Goal: Task Accomplishment & Management: Use online tool/utility

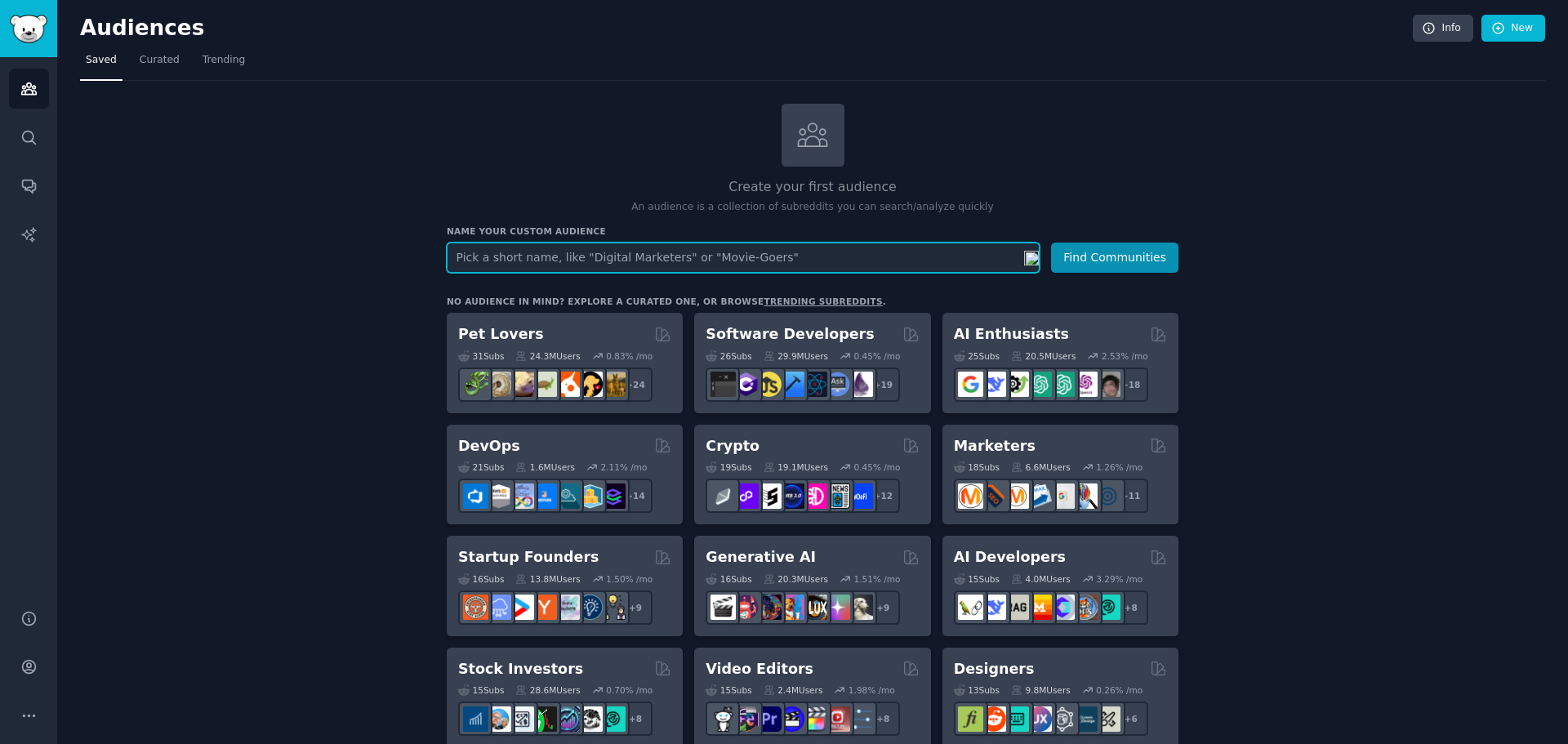
click at [529, 266] on input "text" at bounding box center [743, 258] width 592 height 30
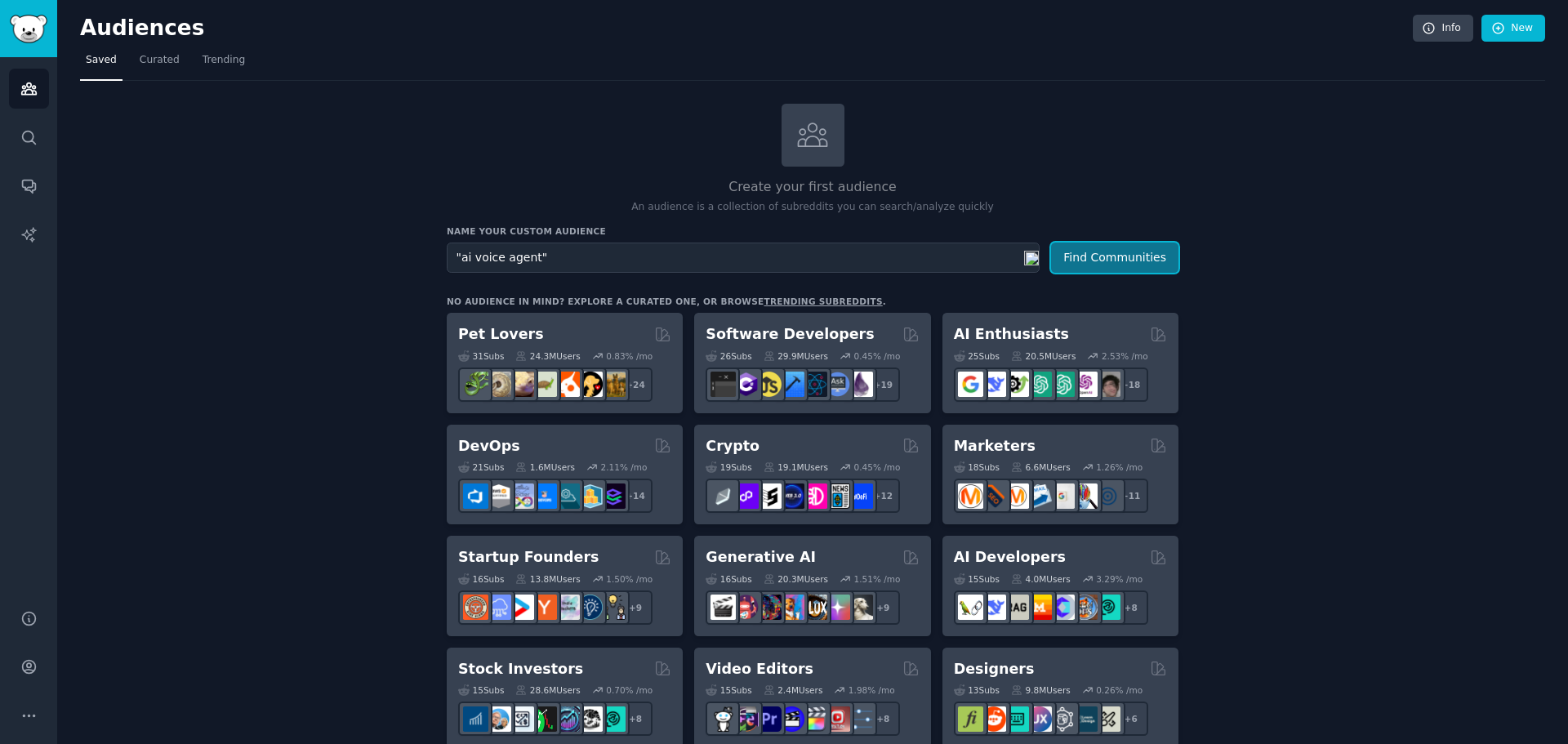
click at [1117, 259] on button "Find Communities" at bounding box center [1114, 258] width 128 height 30
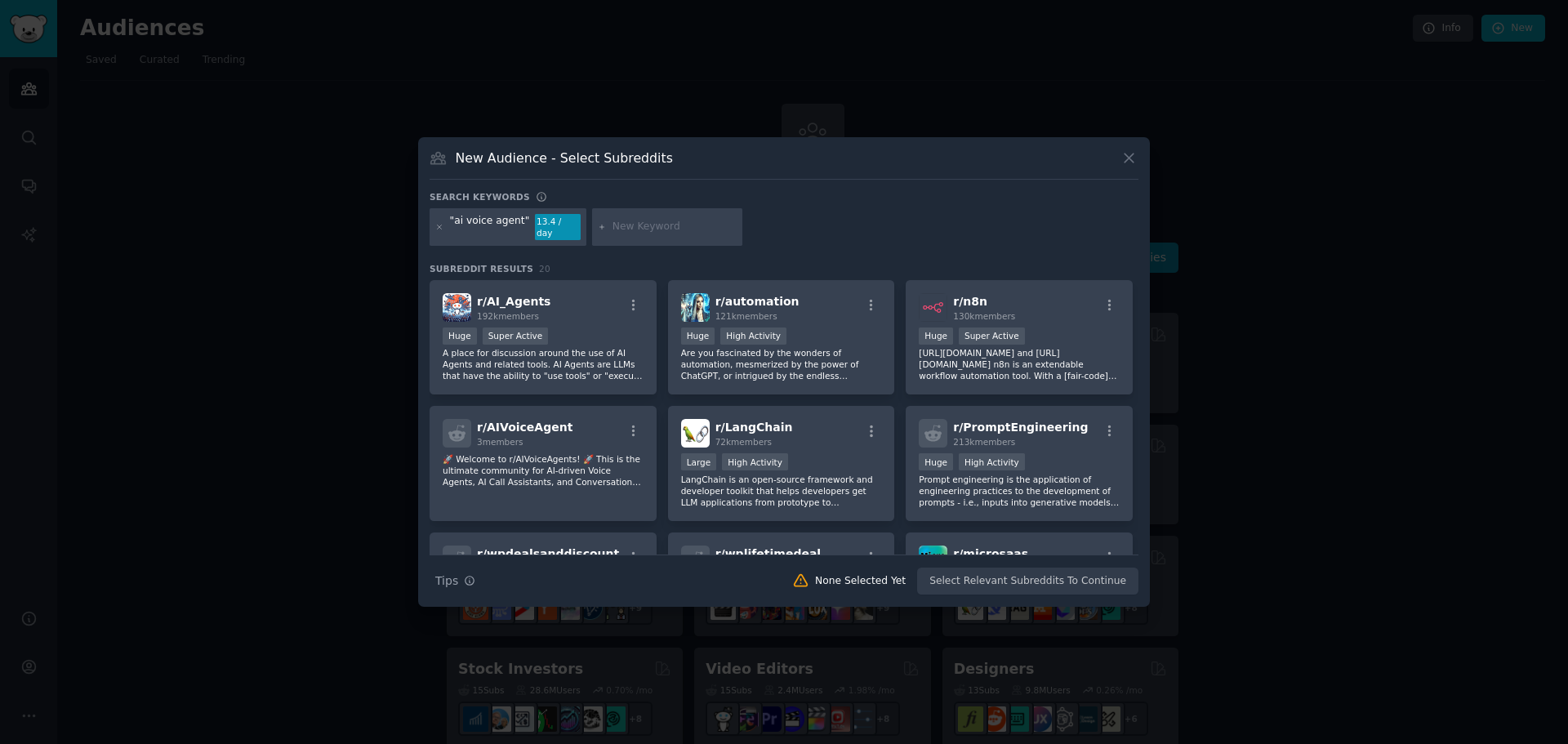
click at [451, 226] on div ""ai voice agent"" at bounding box center [489, 227] width 80 height 26
click at [519, 224] on div ""ai voice agent" 13.4 / day" at bounding box center [508, 227] width 157 height 38
click at [906, 179] on div "New Audience - Select Subreddits" at bounding box center [784, 163] width 708 height 31
click at [1127, 161] on icon at bounding box center [1128, 158] width 17 height 17
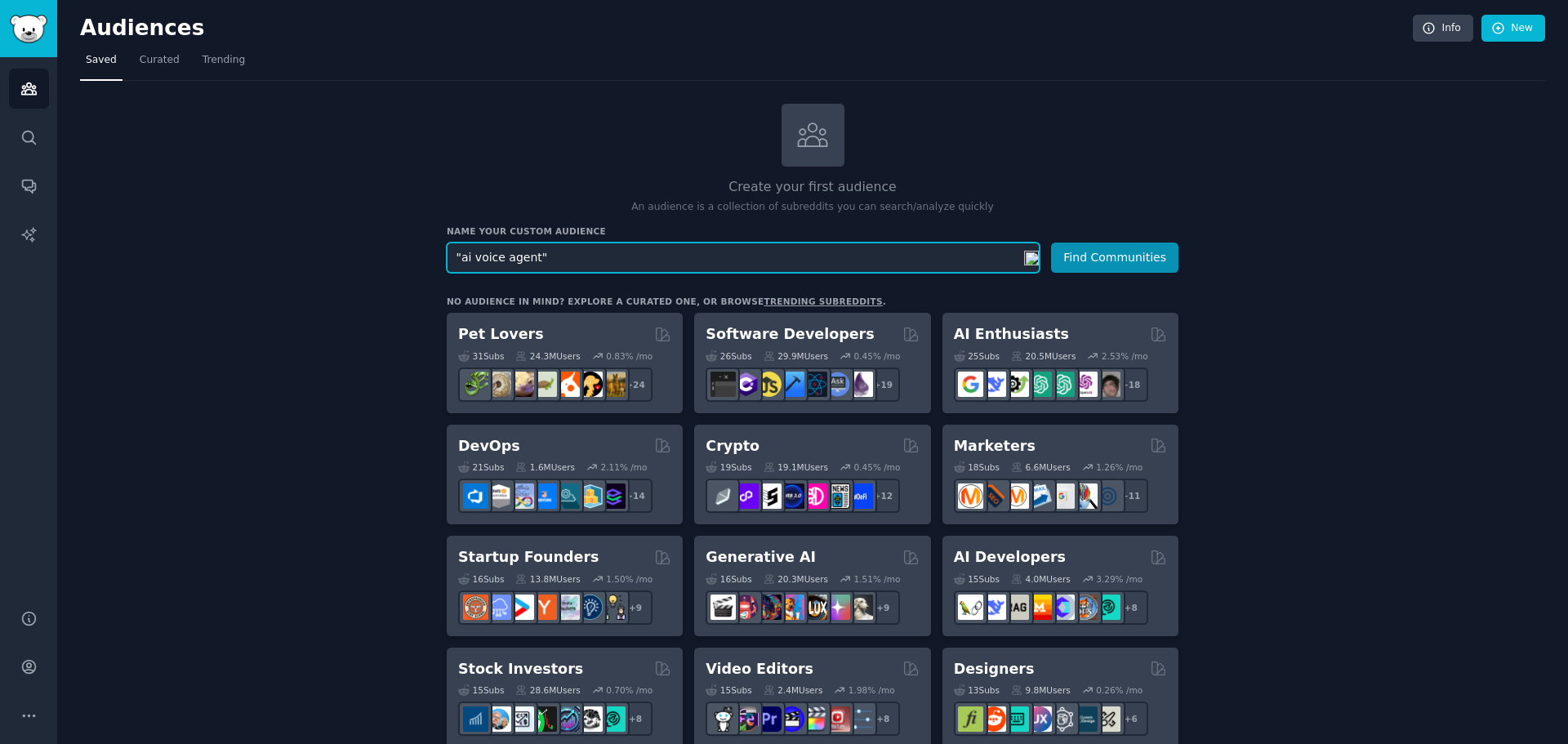
click at [544, 264] on input ""ai voice agent"" at bounding box center [743, 258] width 592 height 30
click at [461, 262] on input ""ai voice agent" at bounding box center [743, 258] width 592 height 30
click at [1108, 255] on button "Find Communities" at bounding box center [1114, 258] width 128 height 30
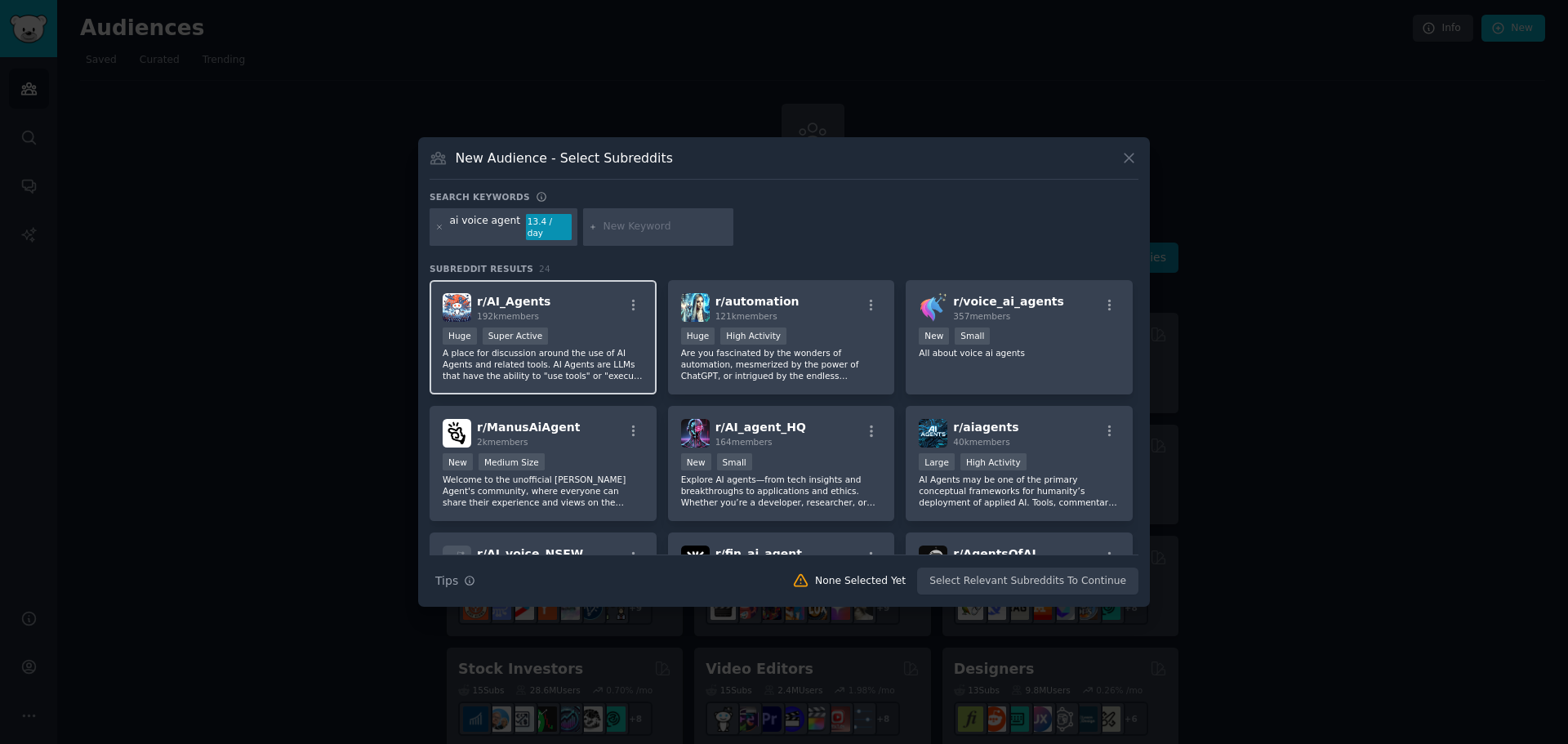
click at [612, 328] on div "Huge Super Active" at bounding box center [543, 338] width 201 height 21
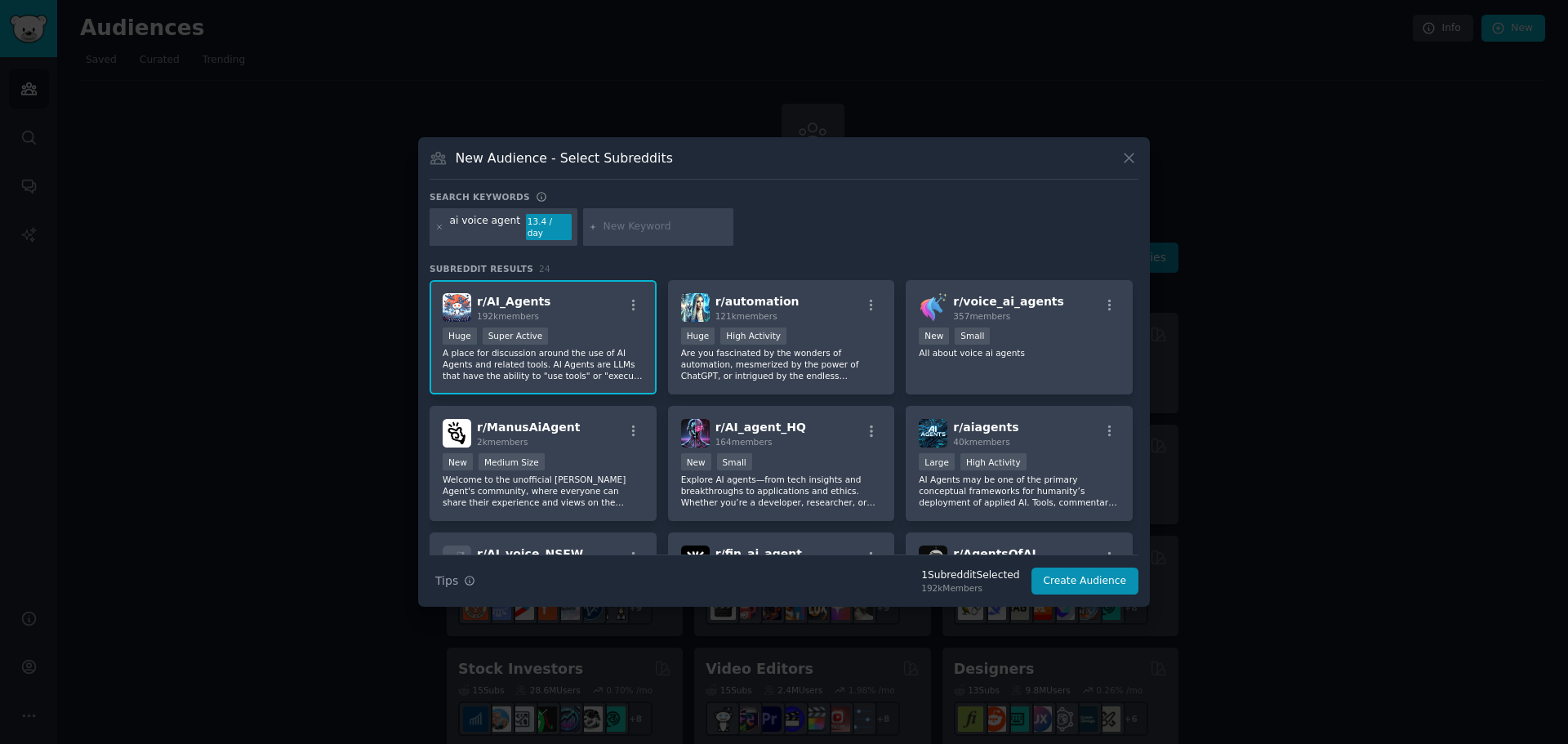
click at [483, 230] on div "ai voice agent" at bounding box center [485, 227] width 71 height 26
click at [1120, 166] on icon at bounding box center [1128, 158] width 17 height 17
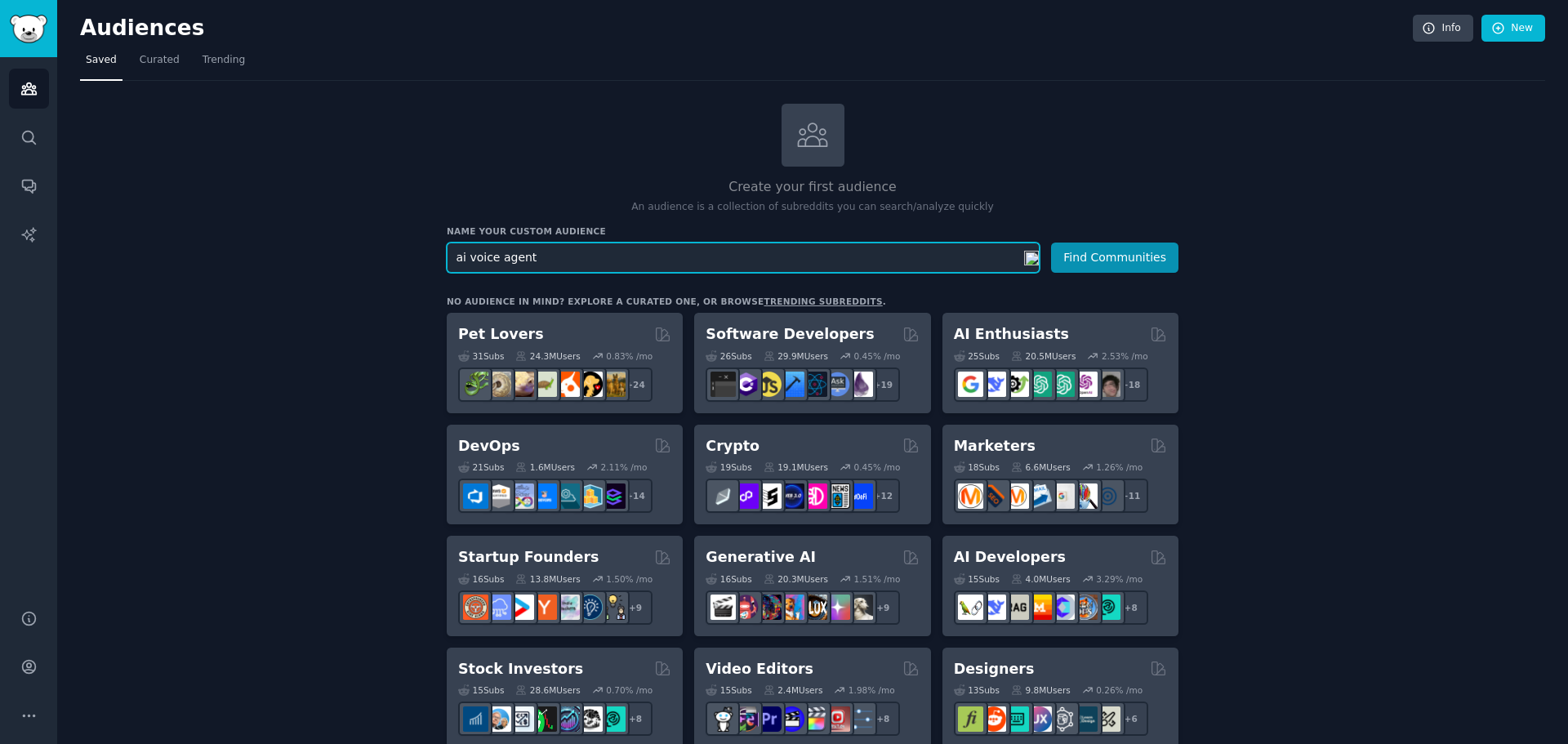
click at [545, 252] on input "ai voice agent" at bounding box center [743, 258] width 592 height 30
type input "s"
click at [1051, 243] on button "Find Communities" at bounding box center [1114, 258] width 128 height 30
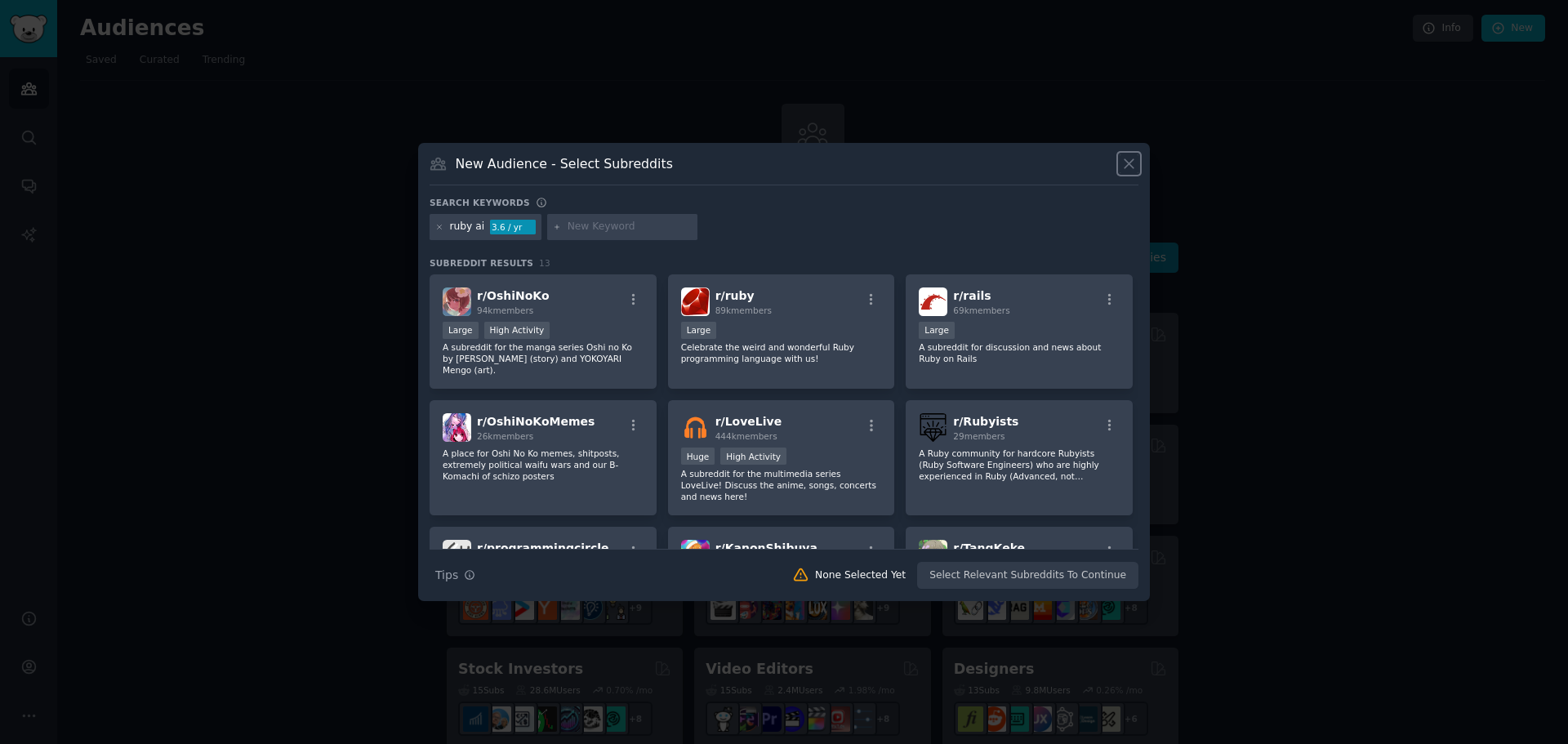
click at [1136, 169] on icon at bounding box center [1128, 163] width 17 height 17
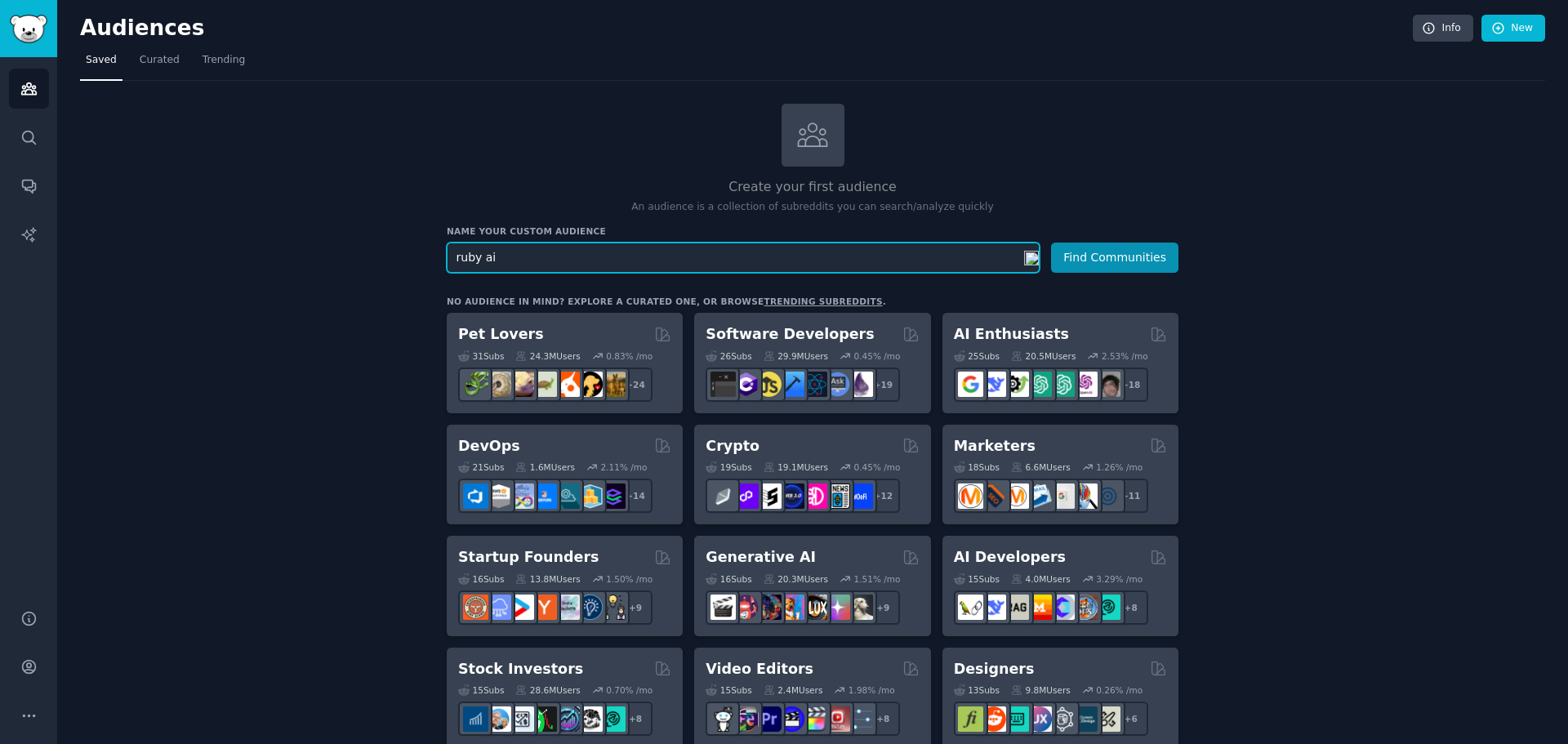
click at [522, 247] on input "ruby ai" at bounding box center [743, 258] width 592 height 30
type input "small business"
click at [1142, 247] on button "Find Communities" at bounding box center [1114, 258] width 128 height 30
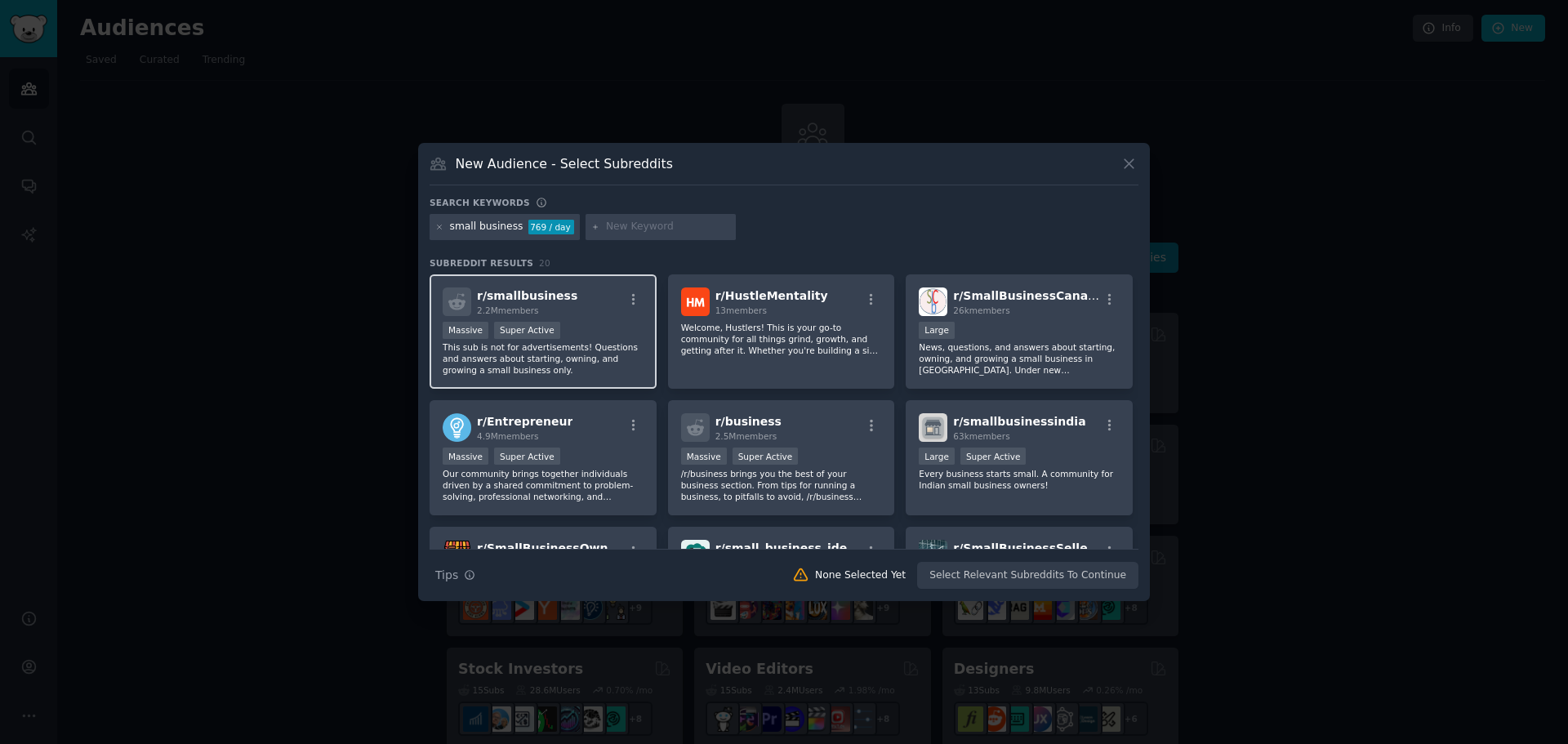
click at [578, 336] on div "Massive Super Active" at bounding box center [543, 332] width 201 height 21
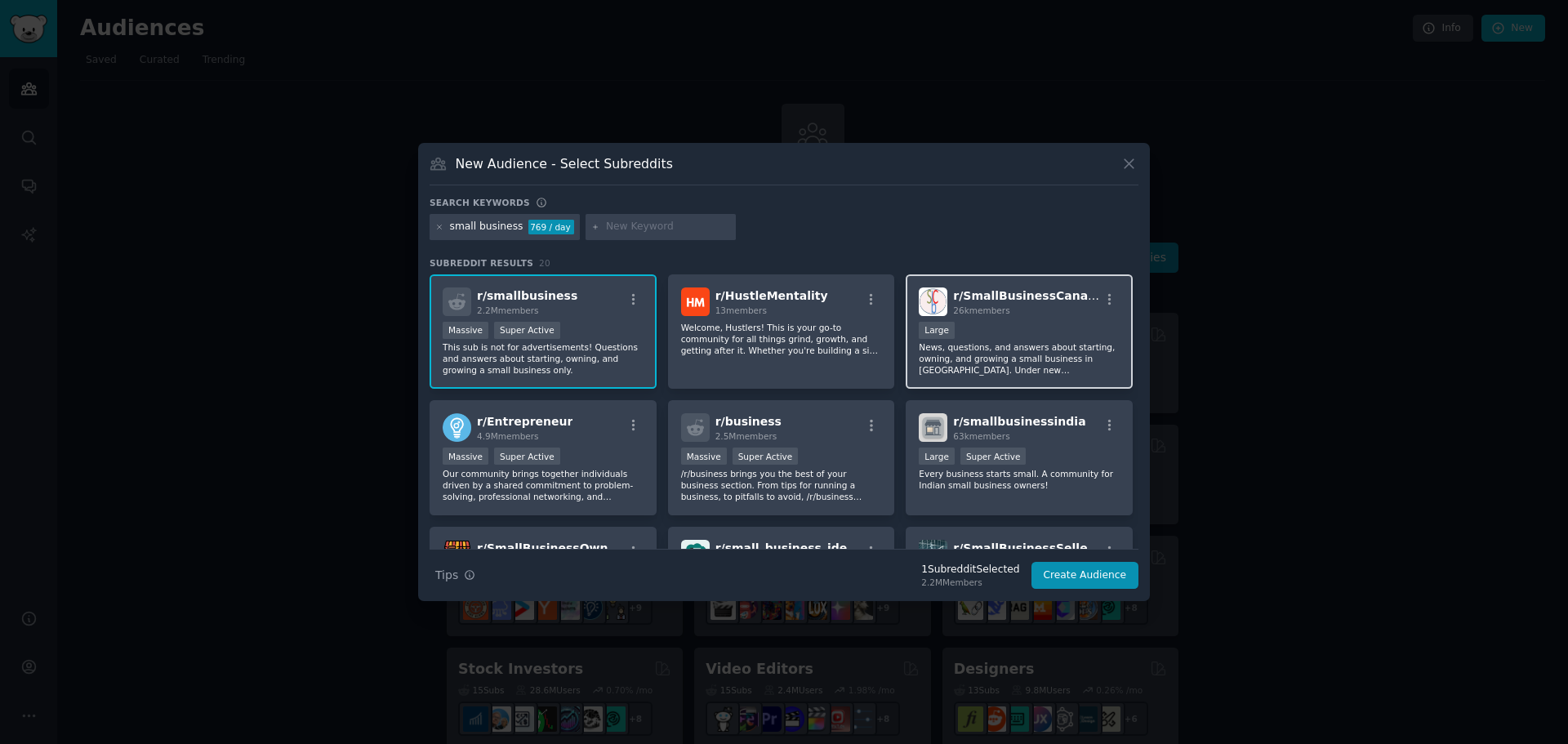
click at [987, 339] on div "Large" at bounding box center [1018, 332] width 201 height 21
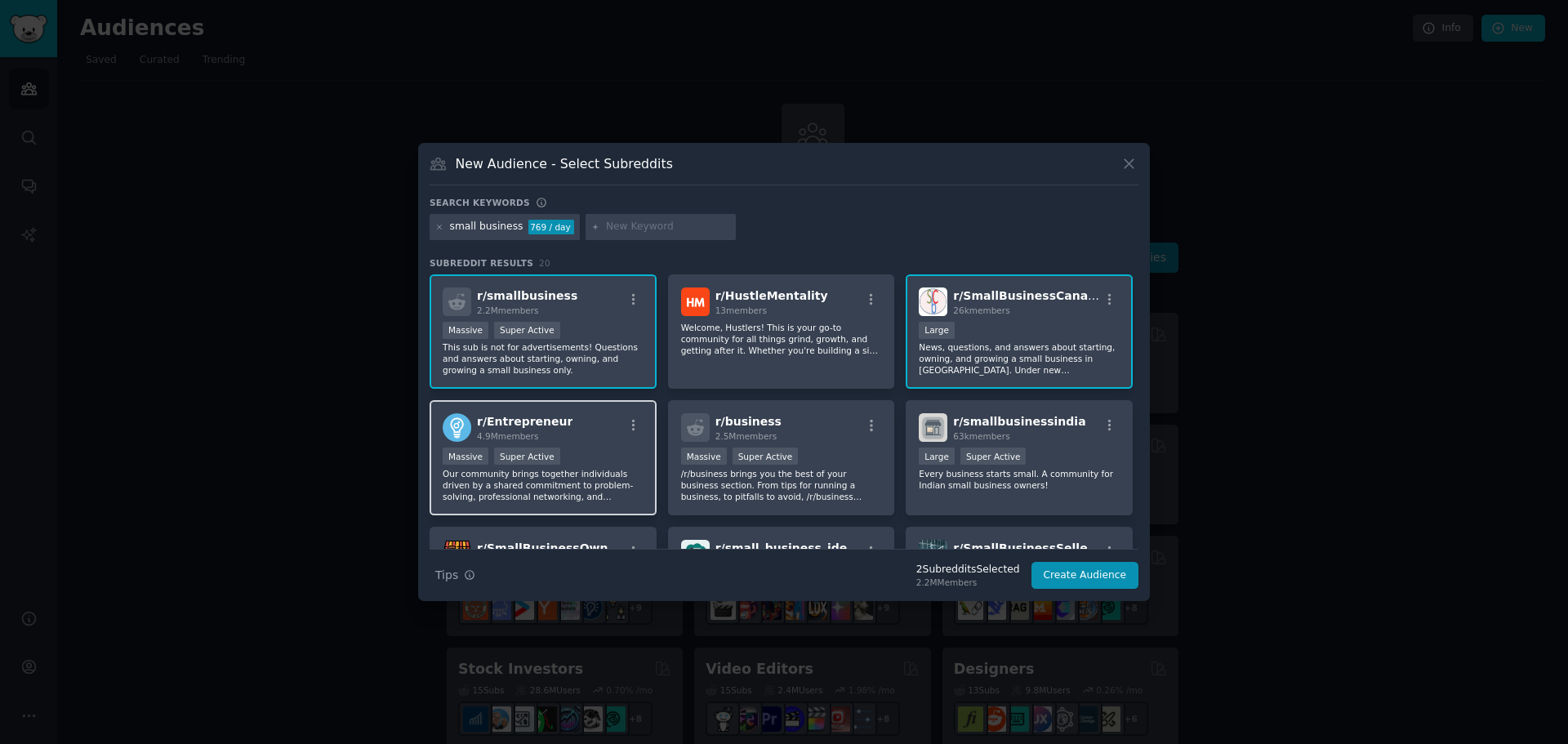
click at [554, 436] on div "r/ Entrepreneur 4.9M members" at bounding box center [543, 427] width 201 height 29
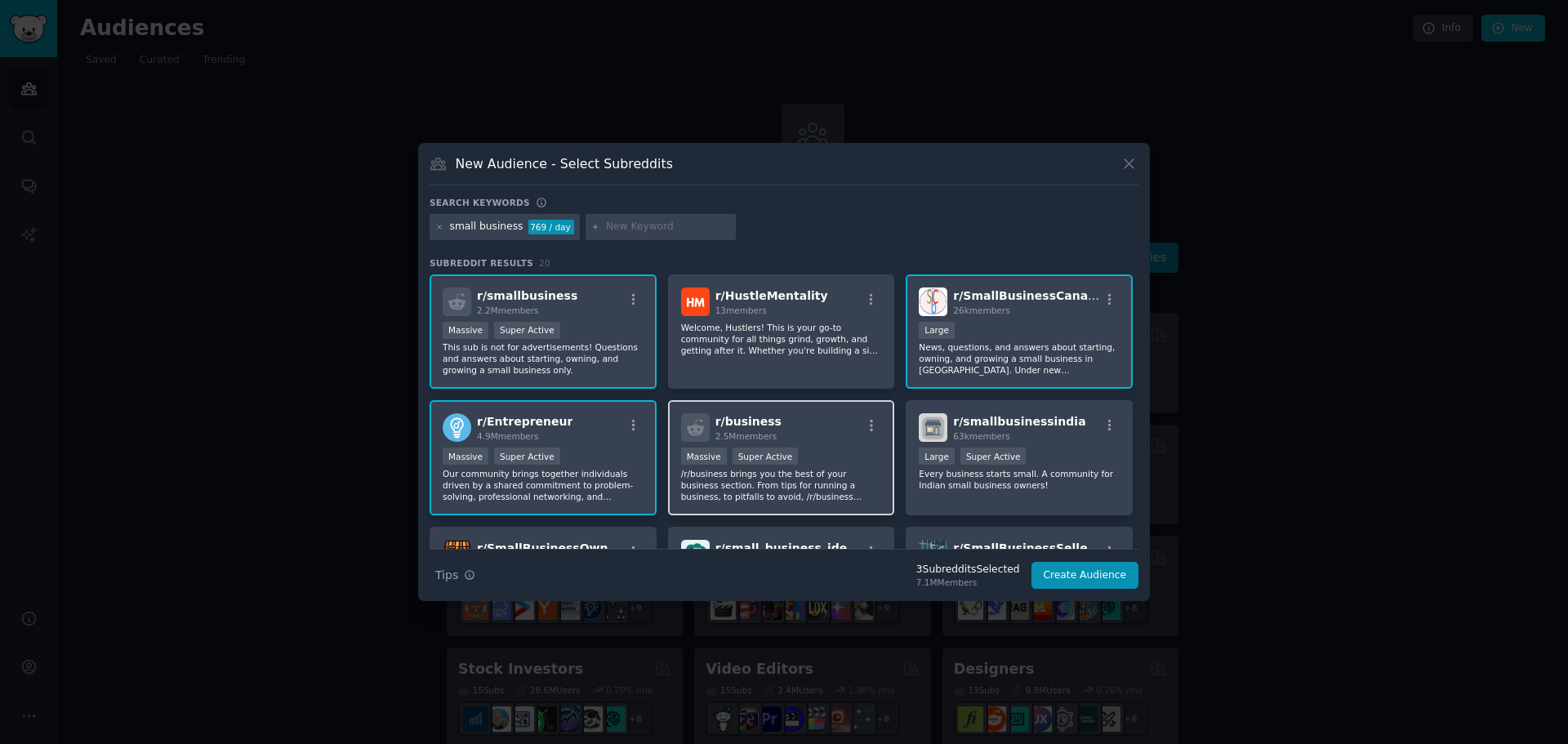
click at [809, 458] on div ">= 95th percentile for submissions / day Massive Super Active" at bounding box center [781, 458] width 201 height 21
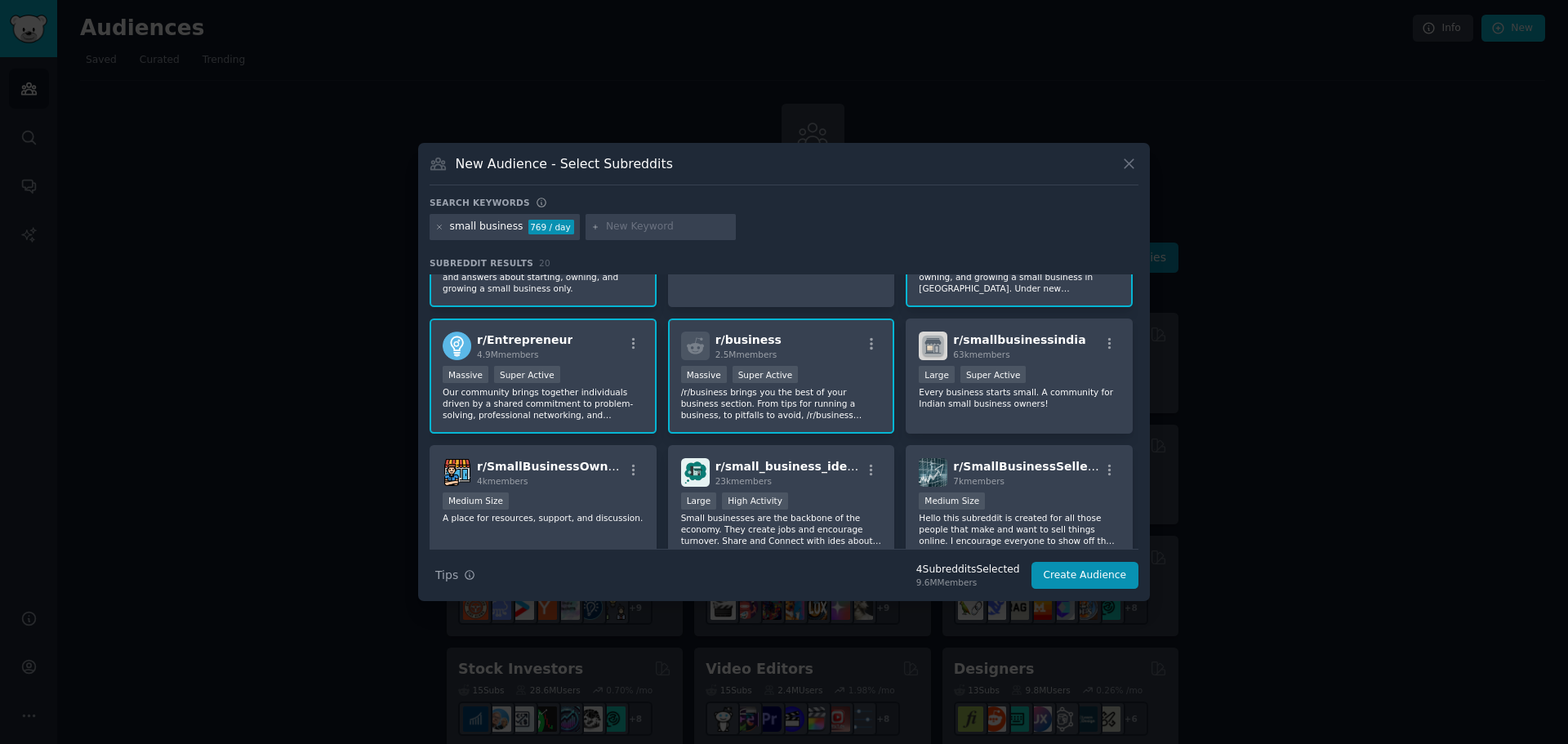
scroll to position [163, 0]
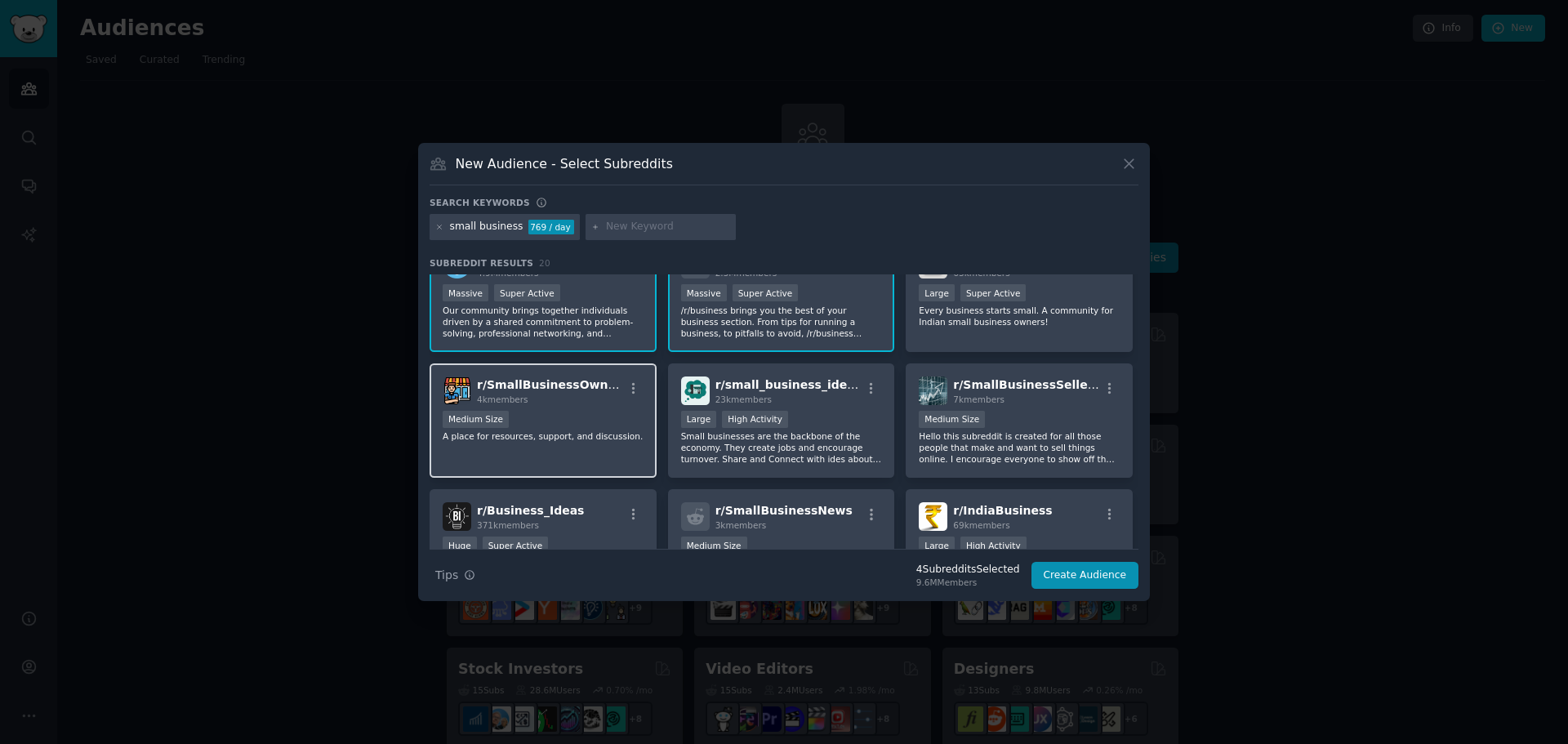
click at [514, 395] on span "4k members" at bounding box center [502, 399] width 52 height 10
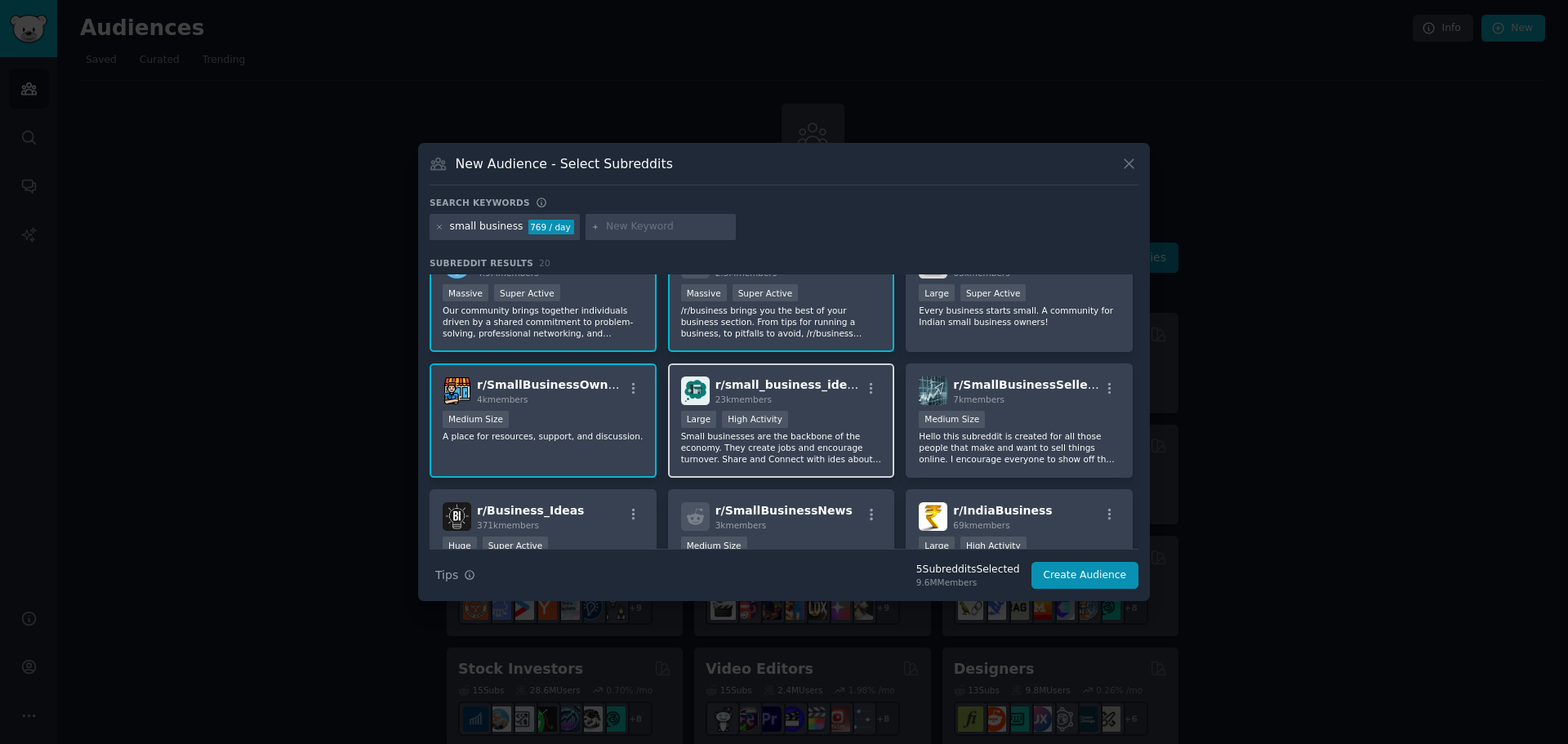
click at [819, 415] on div ">= 80th percentile for submissions / day Large High Activity" at bounding box center [781, 421] width 201 height 21
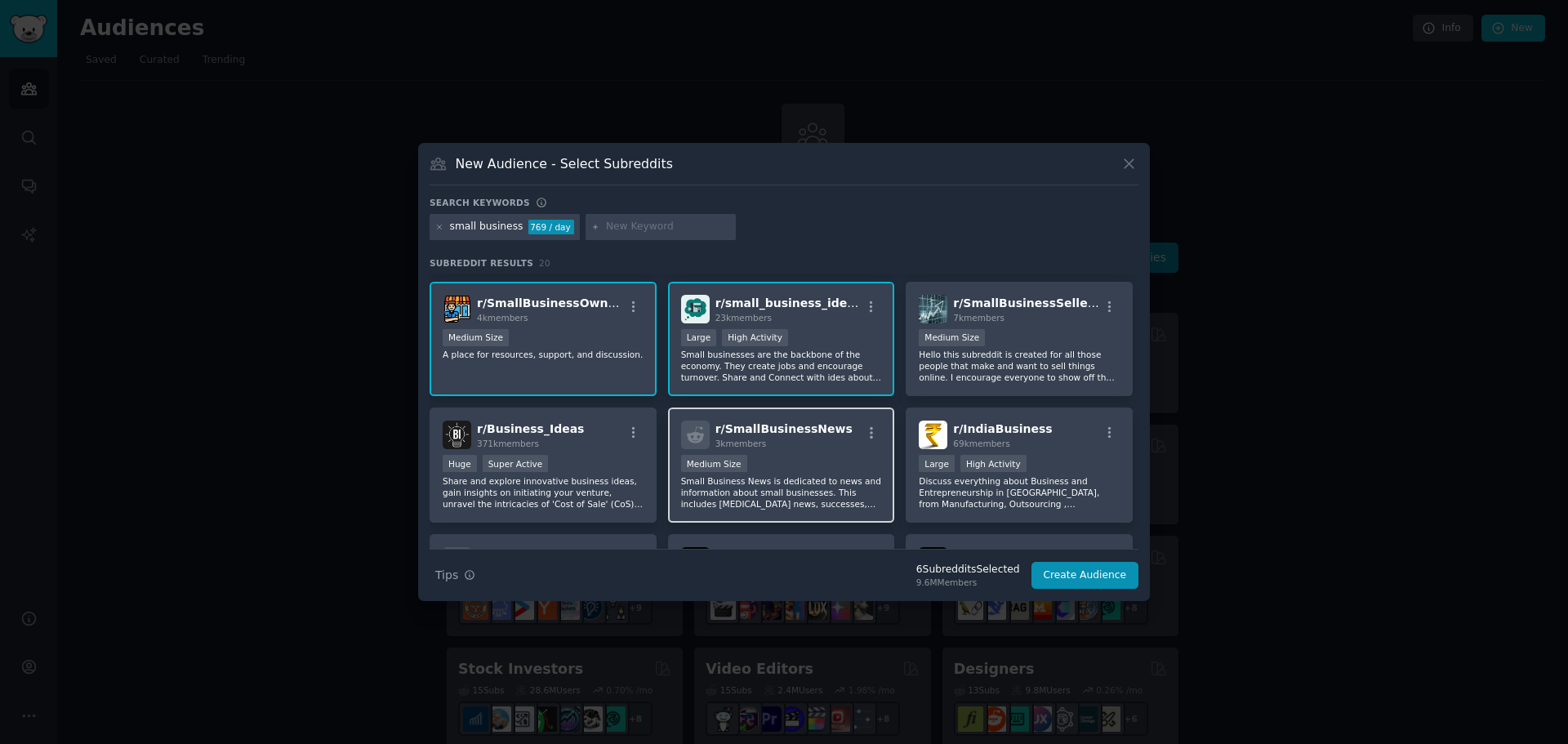
click at [827, 463] on div "1000 - 10,000 members Medium Size" at bounding box center [781, 465] width 201 height 21
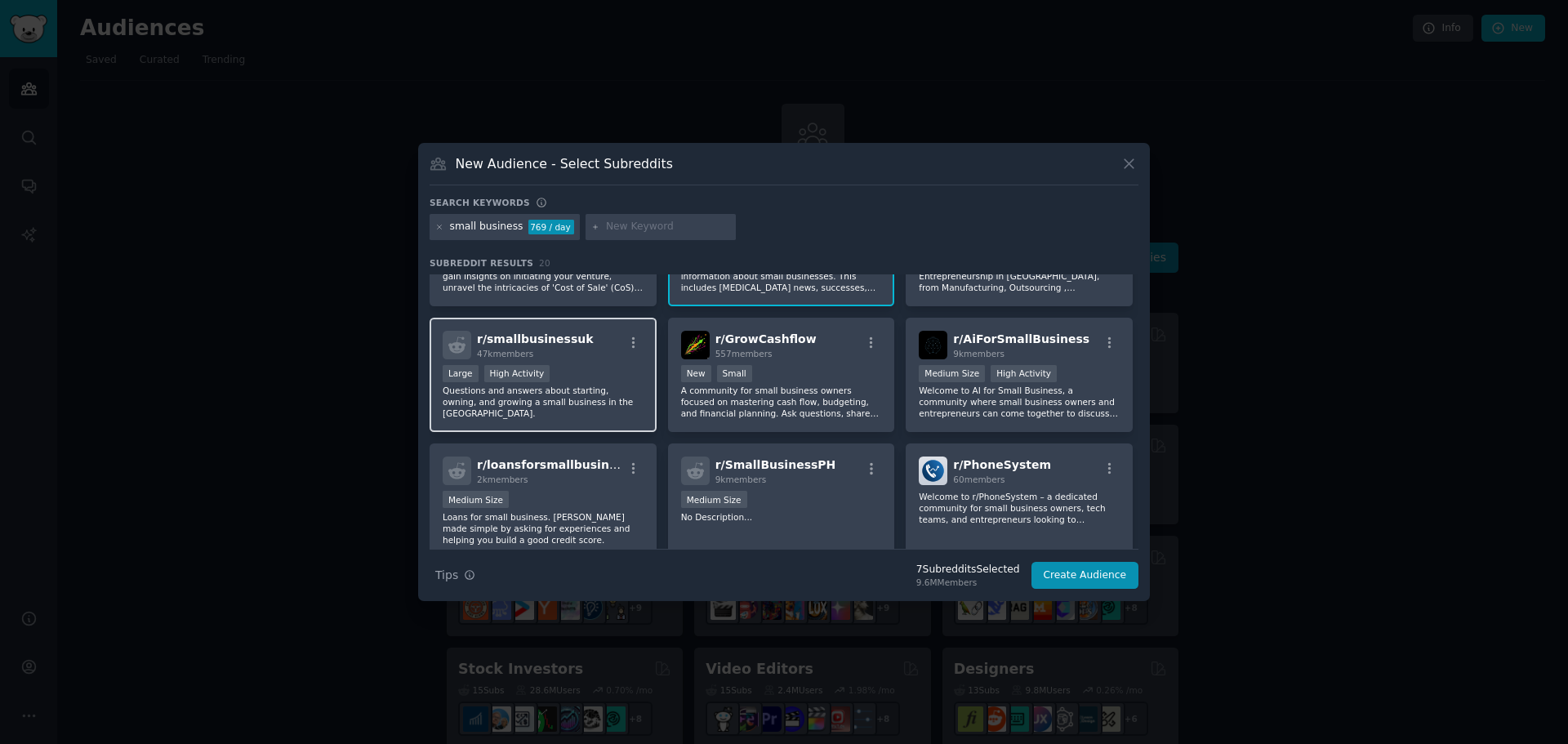
scroll to position [490, 0]
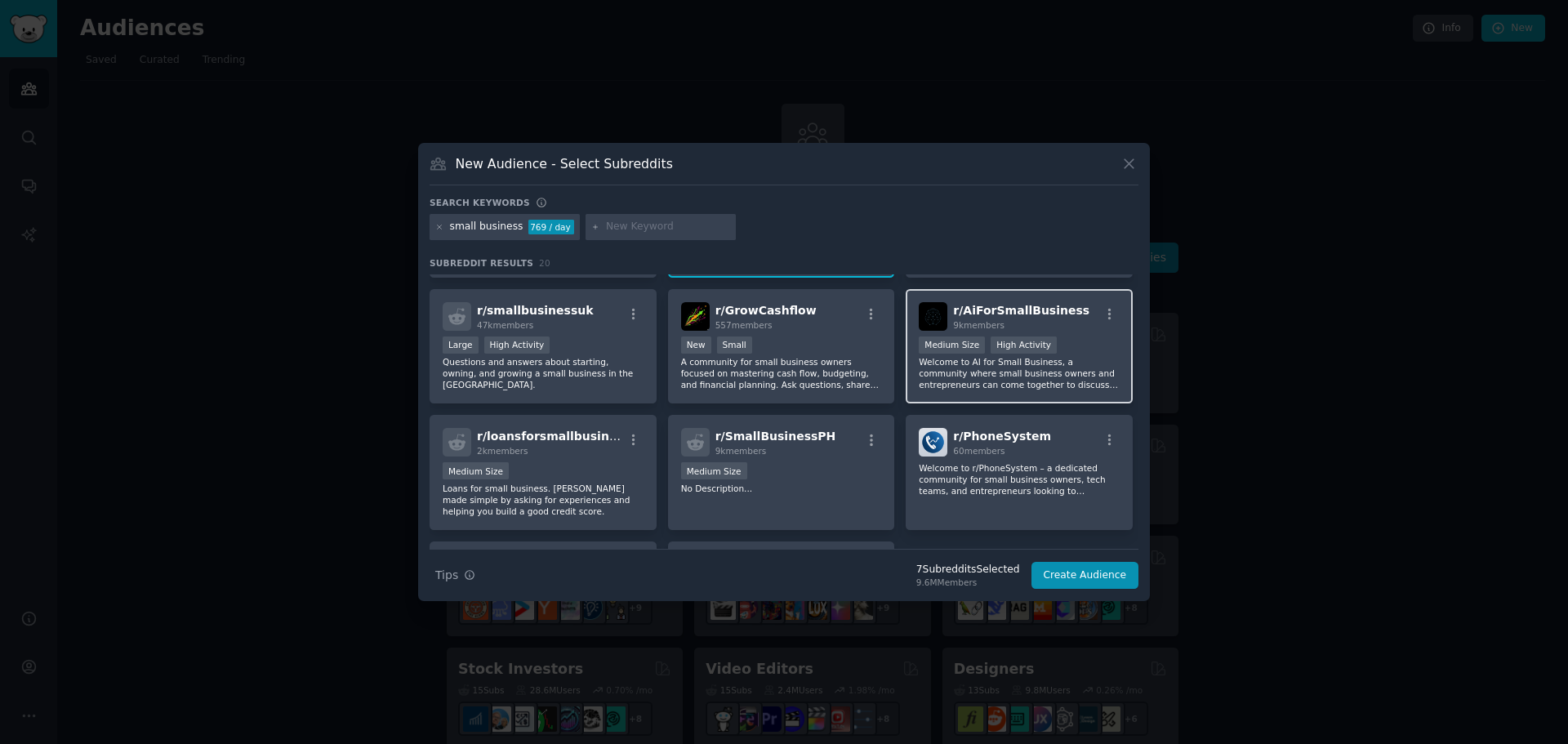
click at [1074, 351] on div "Medium Size High Activity" at bounding box center [1018, 347] width 201 height 21
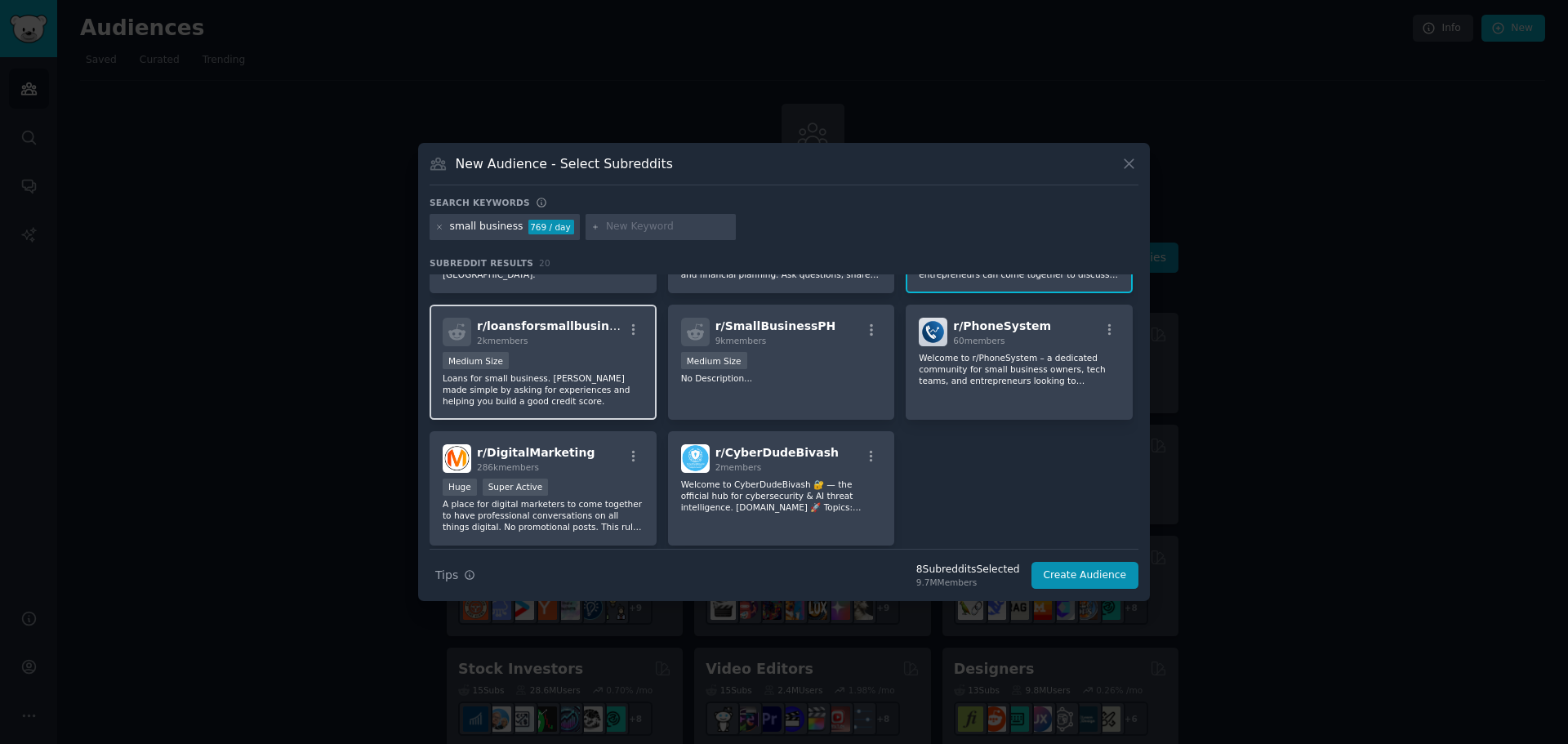
scroll to position [572, 0]
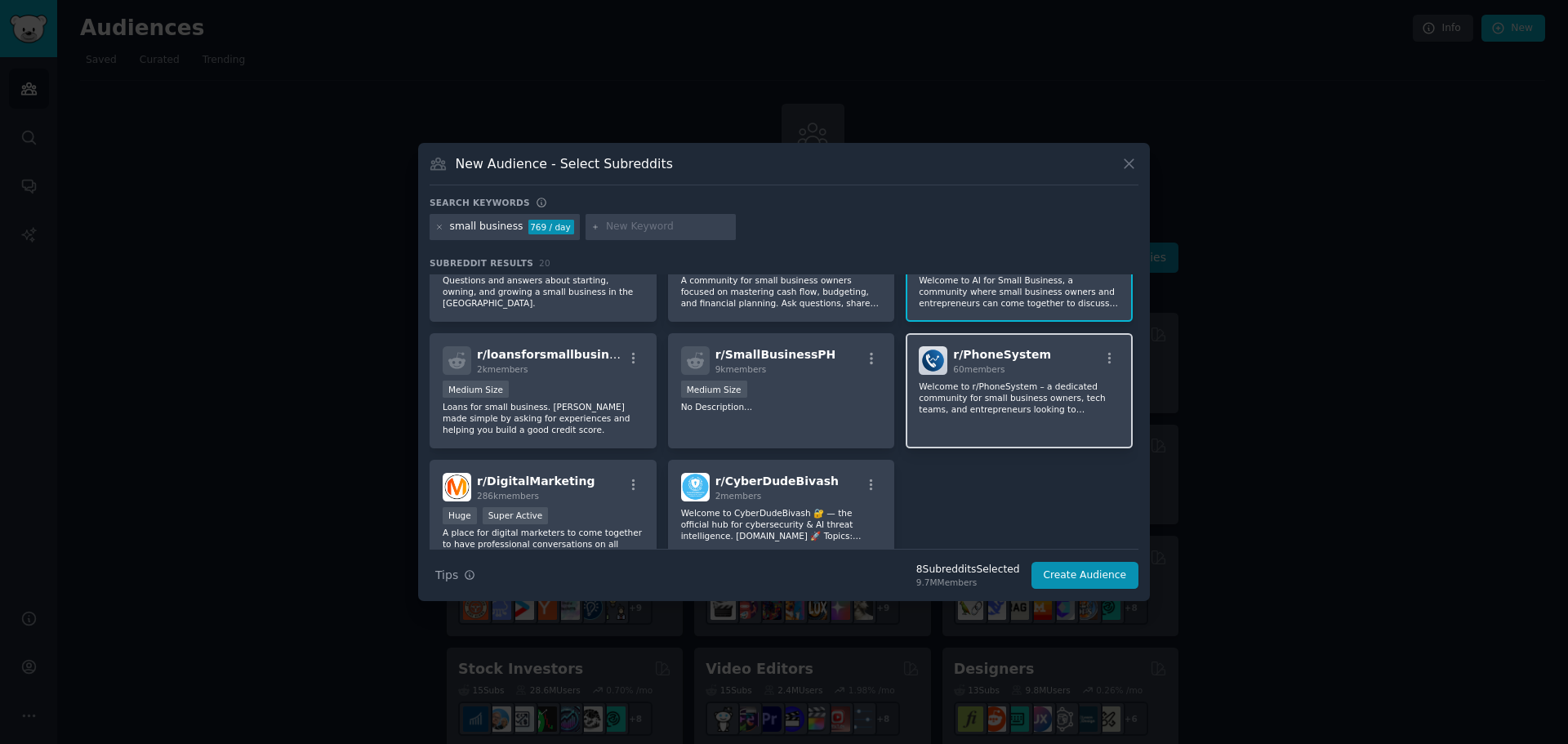
click at [1025, 407] on p "Welcome to r/PhoneSystem – a dedicated community for small business owners, tec…" at bounding box center [1018, 397] width 201 height 35
click at [1039, 390] on p "Welcome to r/PhoneSystem – a dedicated community for small business owners, tec…" at bounding box center [1018, 397] width 201 height 35
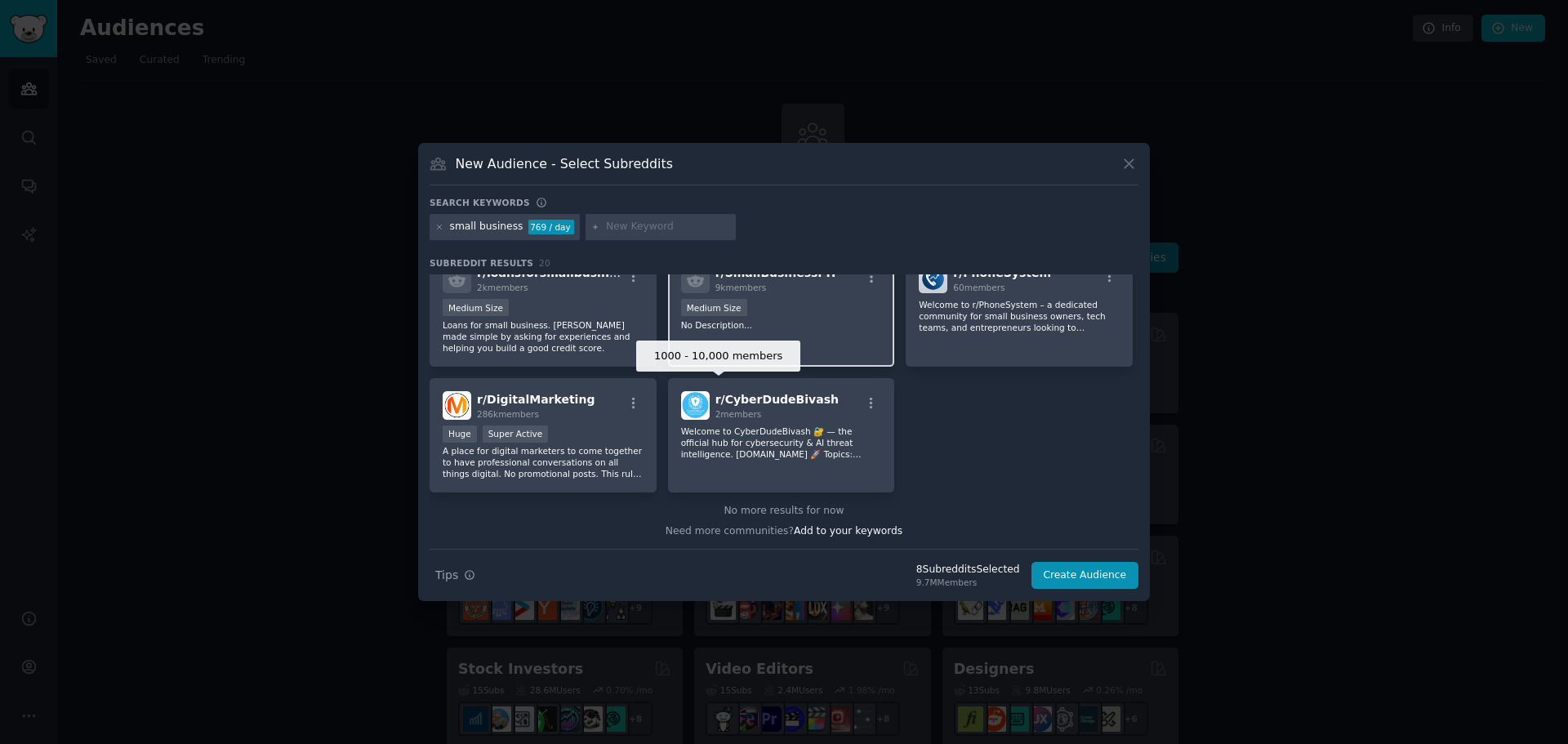
scroll to position [654, 0]
click at [1078, 572] on button "Create Audience" at bounding box center [1085, 576] width 108 height 28
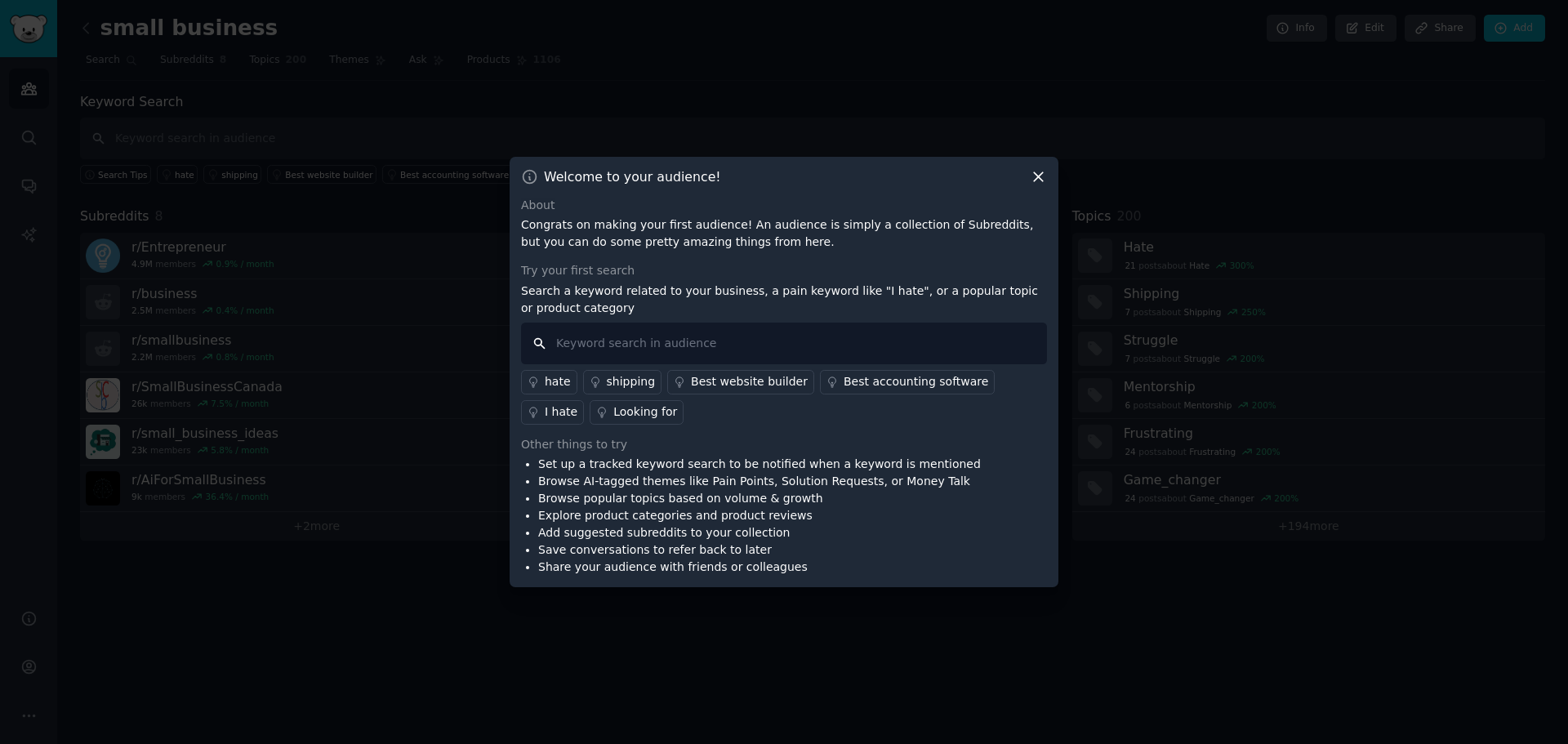
click at [623, 351] on input "text" at bounding box center [784, 344] width 526 height 42
type input "ai voice agent"
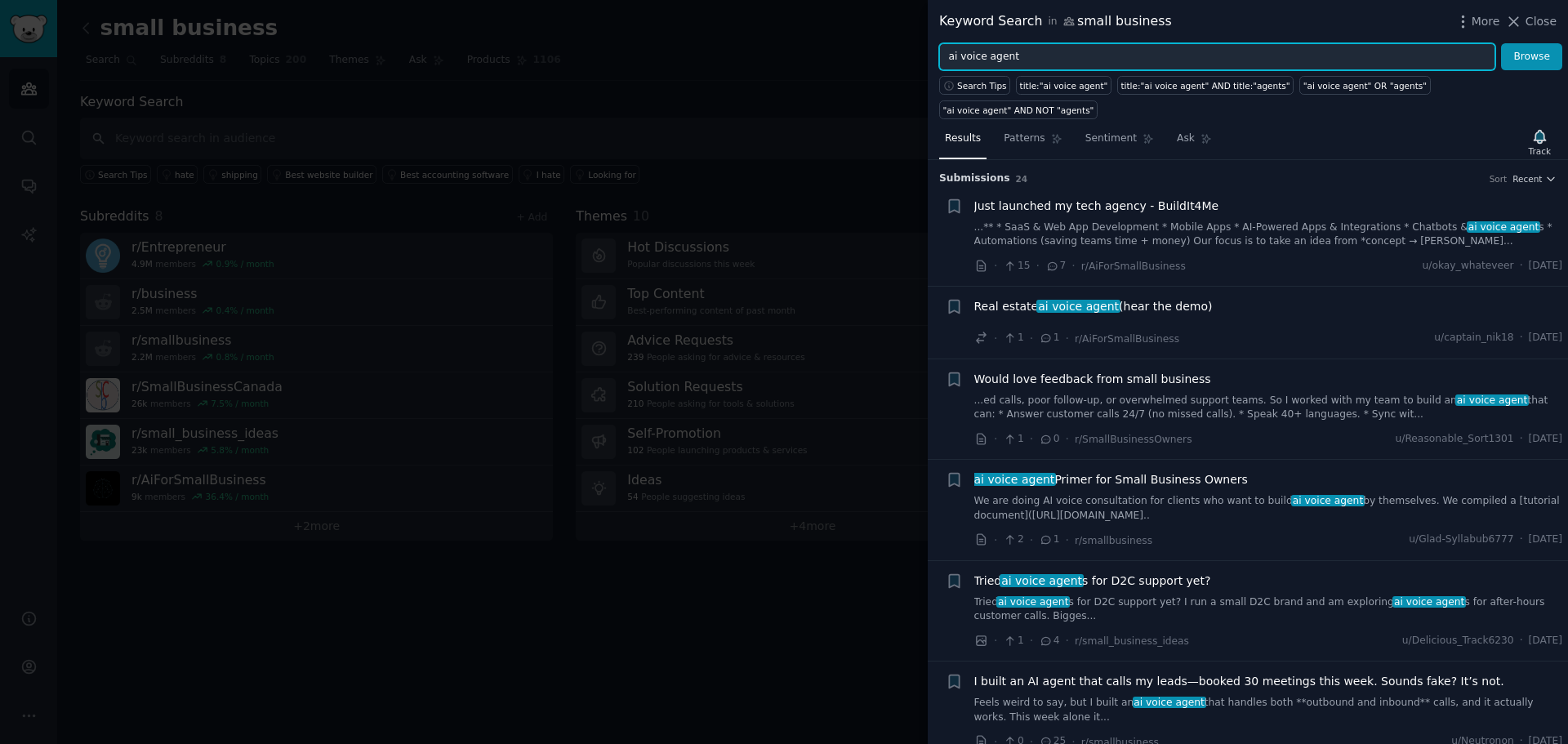
drag, startPoint x: 1040, startPoint y: 53, endPoint x: 913, endPoint y: 55, distance: 127.0
click at [913, 55] on div "Keyword Search in small business More Close ai voice agent Browse Search Tips t…" at bounding box center [784, 372] width 1568 height 744
click at [1501, 44] on button "Browse" at bounding box center [1531, 57] width 61 height 28
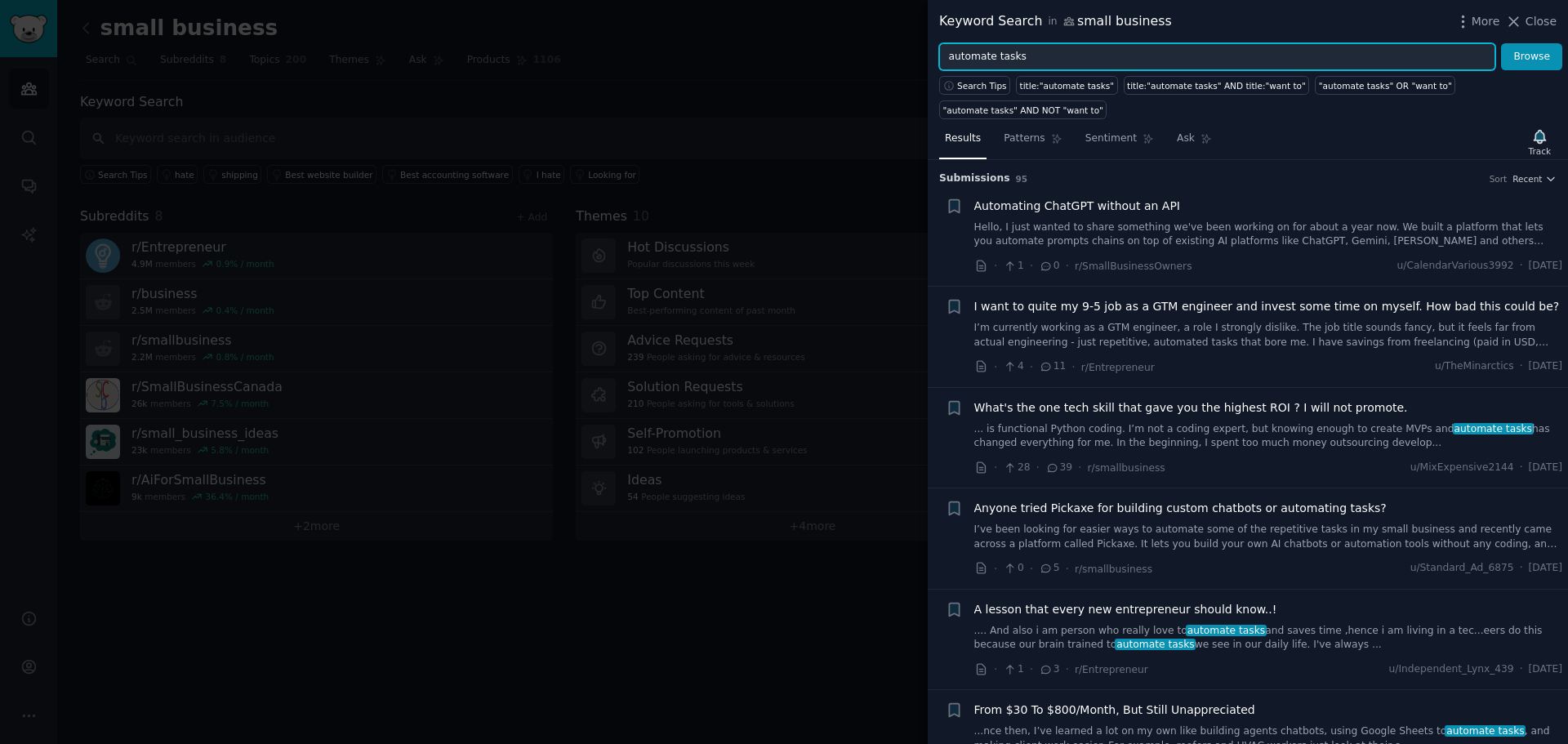
click at [1017, 55] on input "automate tasks" at bounding box center [1216, 57] width 556 height 28
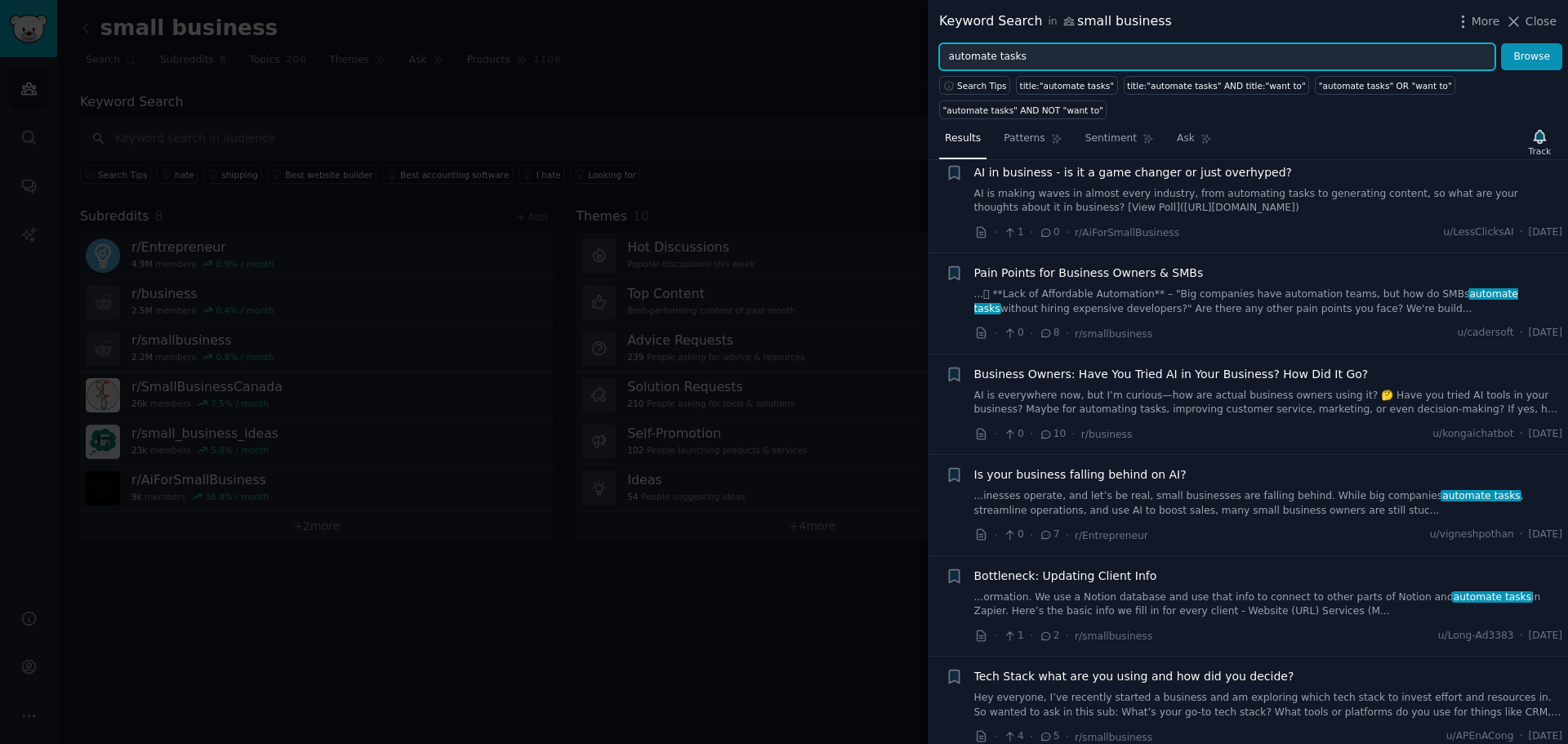
scroll to position [1062, 0]
click at [1016, 53] on input "automate tasks" at bounding box center [1216, 57] width 556 height 28
click at [1501, 44] on button "Browse" at bounding box center [1531, 57] width 61 height 28
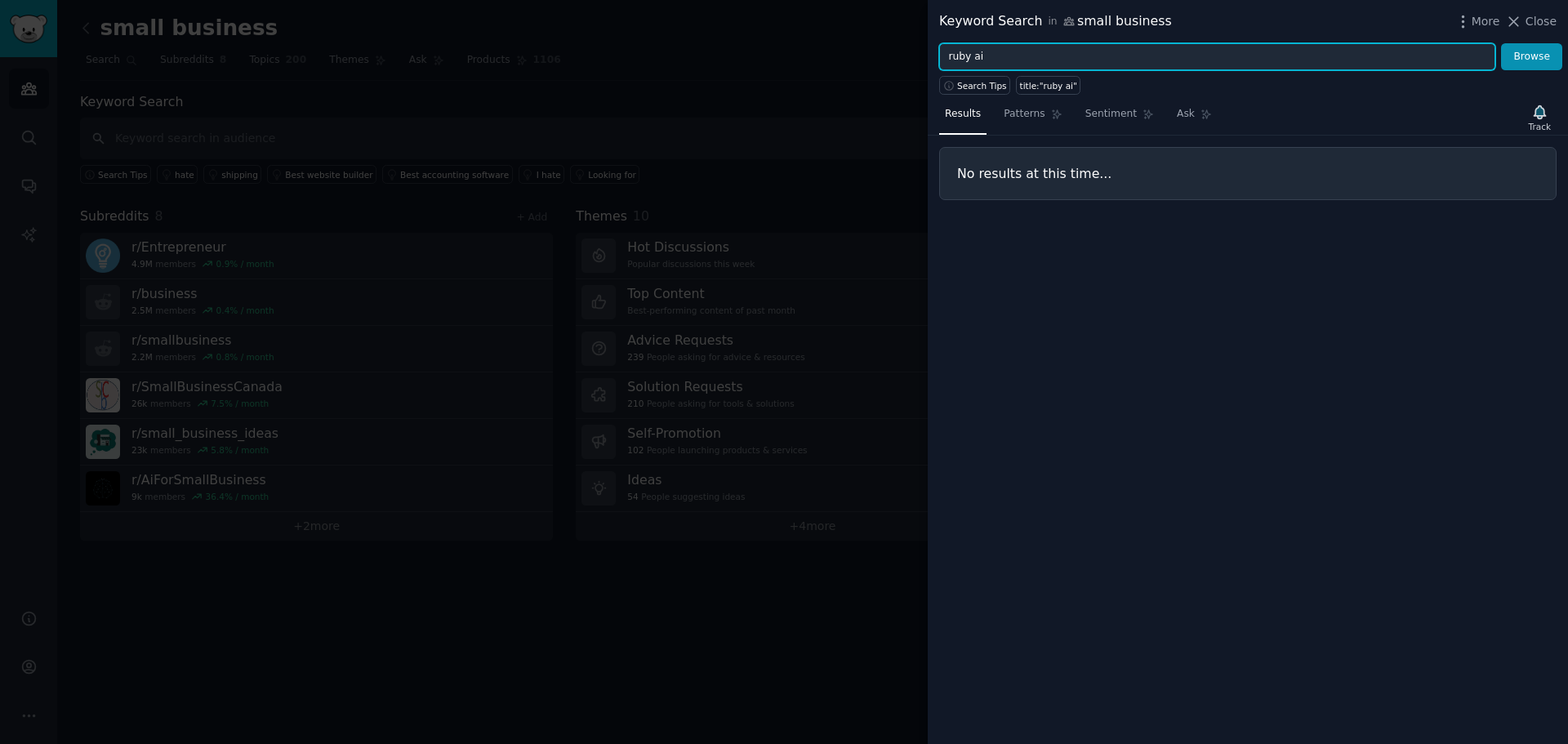
click at [1016, 53] on input "ruby ai" at bounding box center [1216, 57] width 556 height 28
click at [1501, 44] on button "Browse" at bounding box center [1531, 57] width 61 height 28
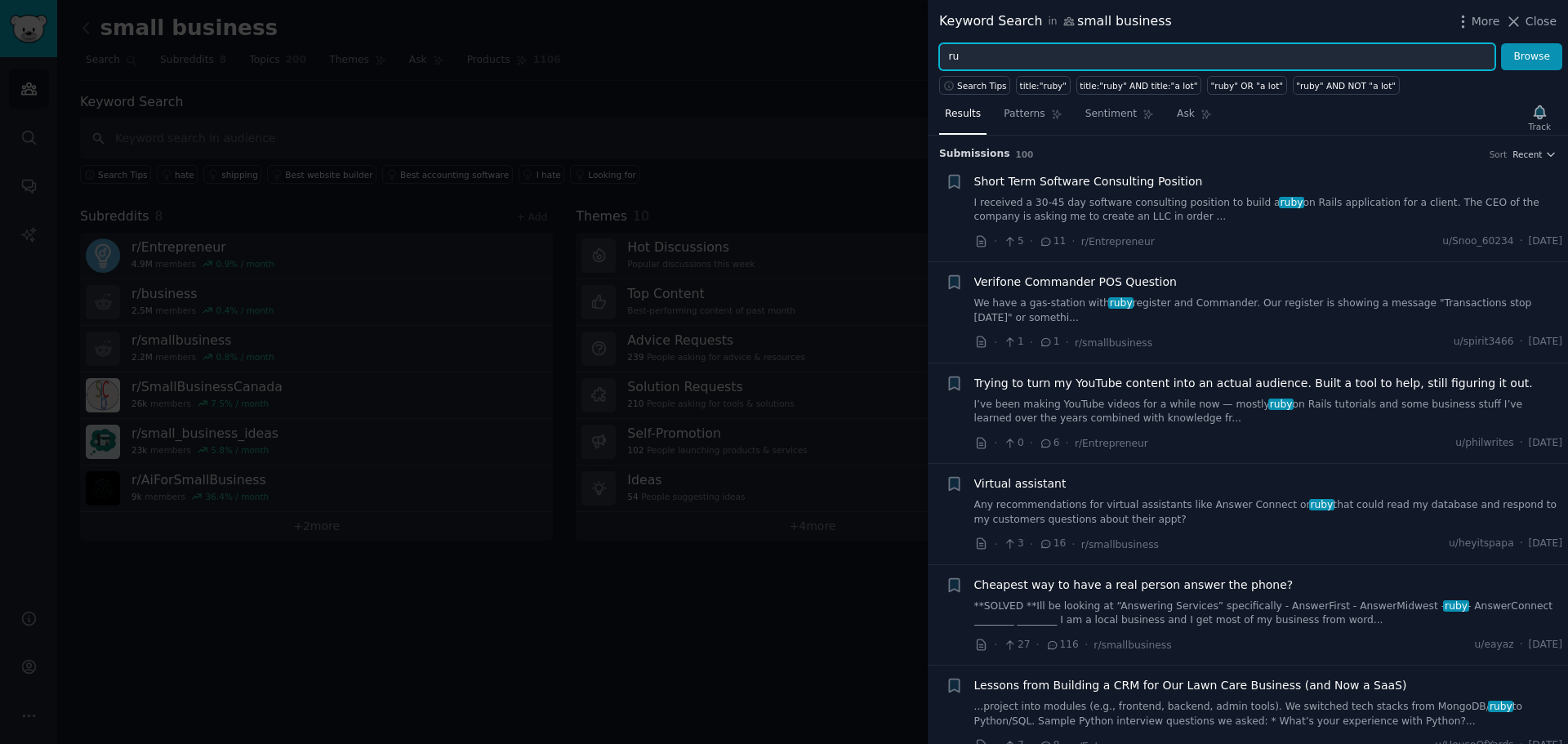
type input "r"
click at [1501, 44] on button "Browse" at bounding box center [1531, 57] width 61 height 28
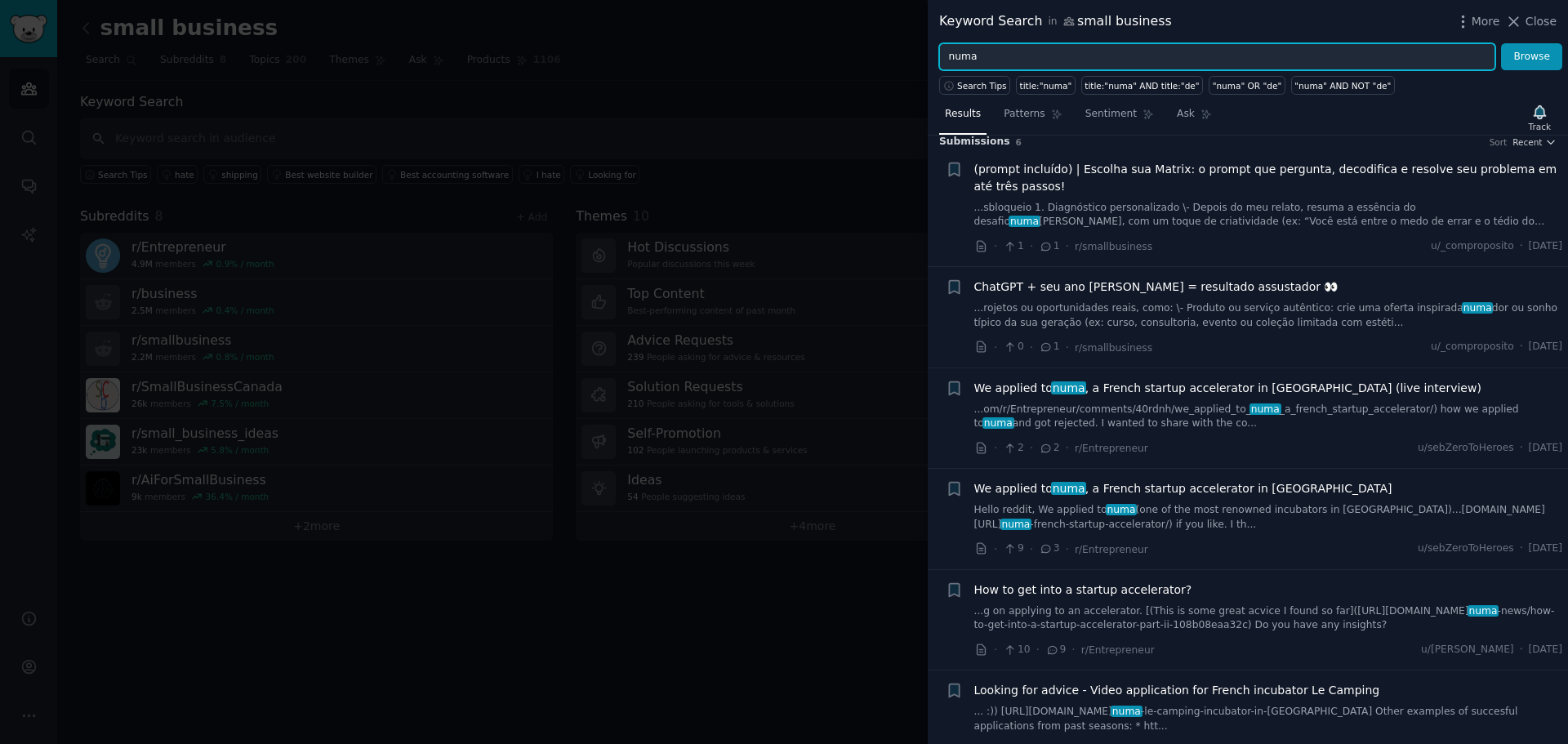
scroll to position [0, 0]
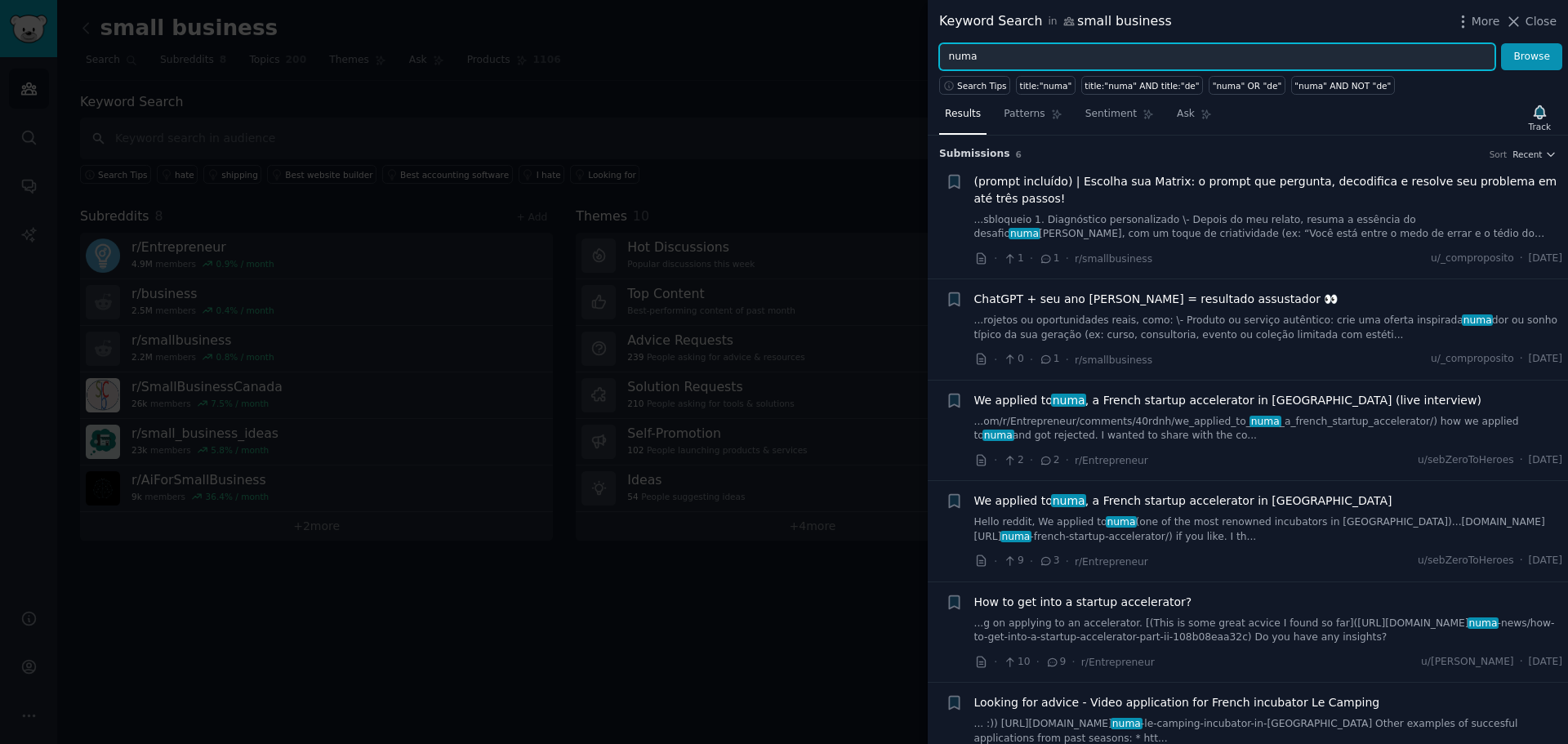
click at [1158, 62] on input "numa" at bounding box center [1216, 57] width 556 height 28
click at [1501, 44] on button "Browse" at bounding box center [1531, 57] width 61 height 28
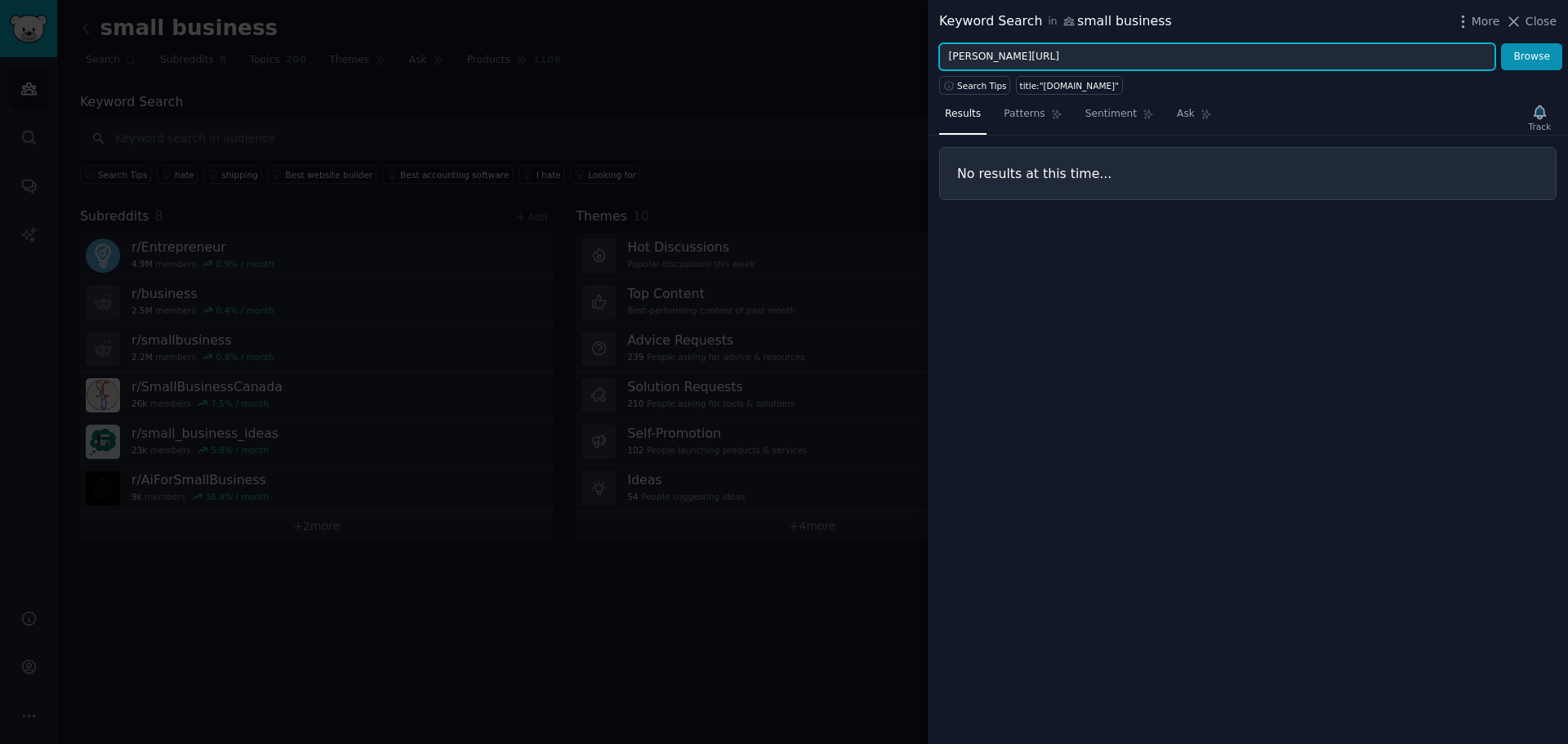
click at [1501, 44] on button "Browse" at bounding box center [1531, 57] width 61 height 28
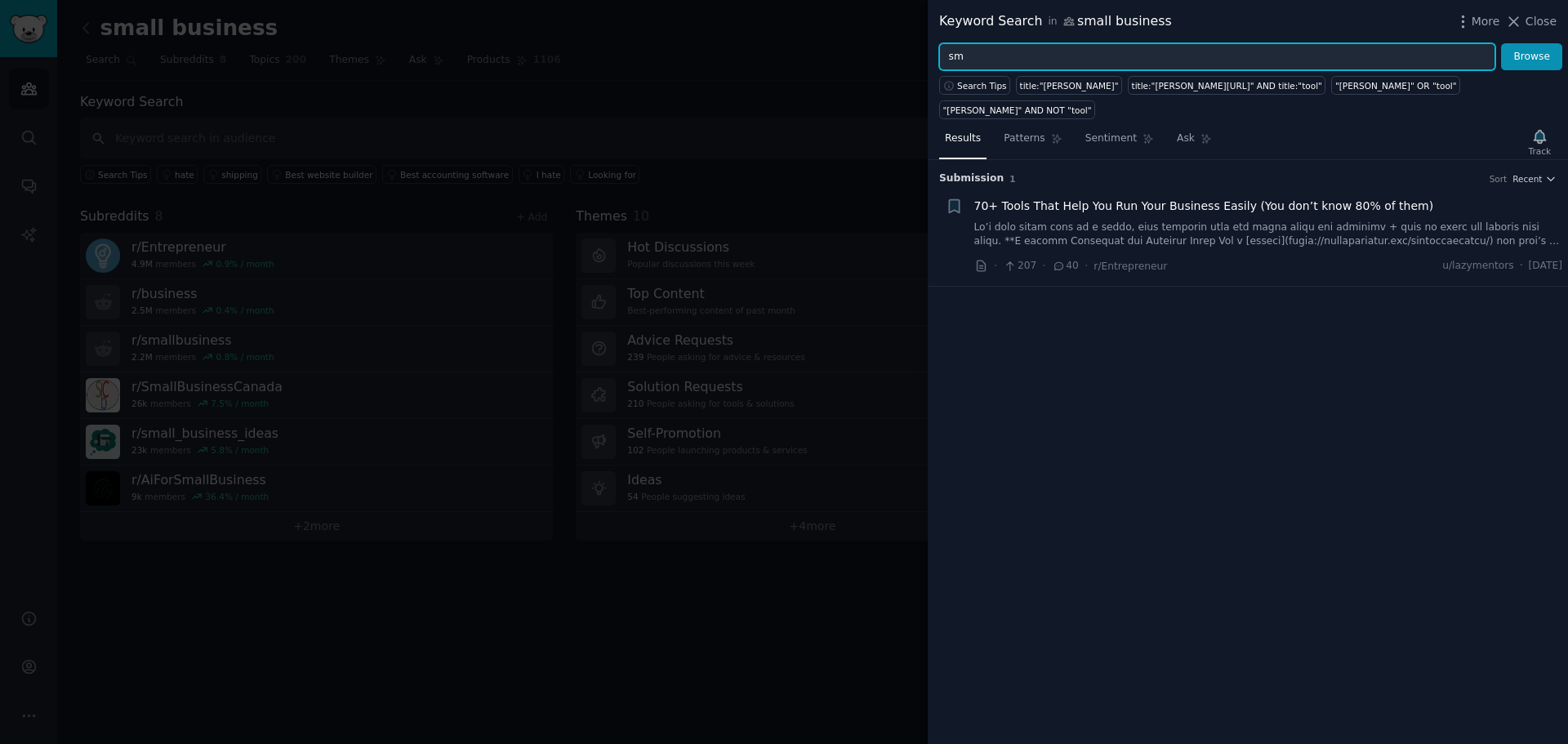
type input "s"
type input "posh"
click at [1501, 44] on button "Browse" at bounding box center [1531, 57] width 61 height 28
